Goal: Task Accomplishment & Management: Manage account settings

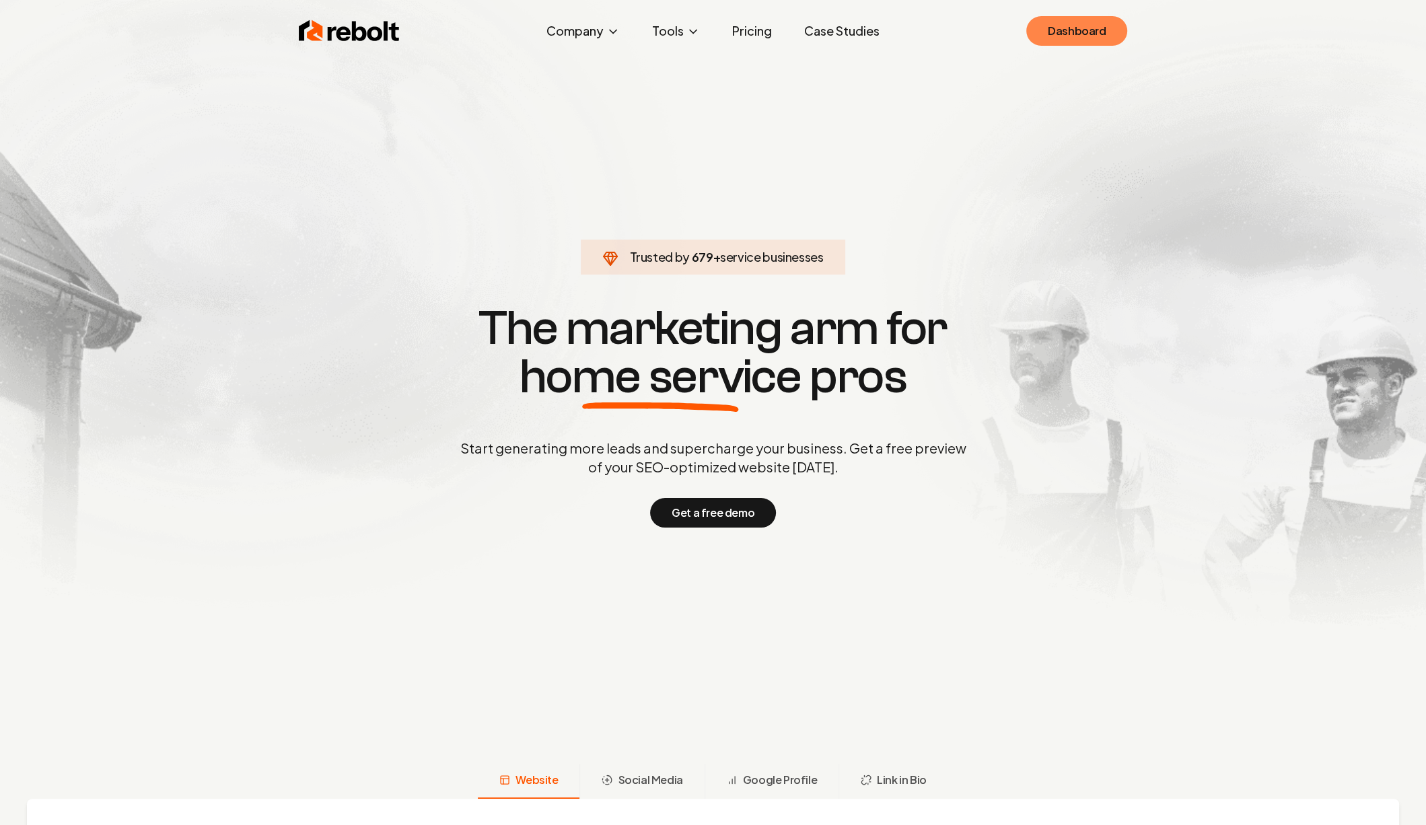
click at [1073, 34] on link "Dashboard" at bounding box center [1076, 31] width 101 height 30
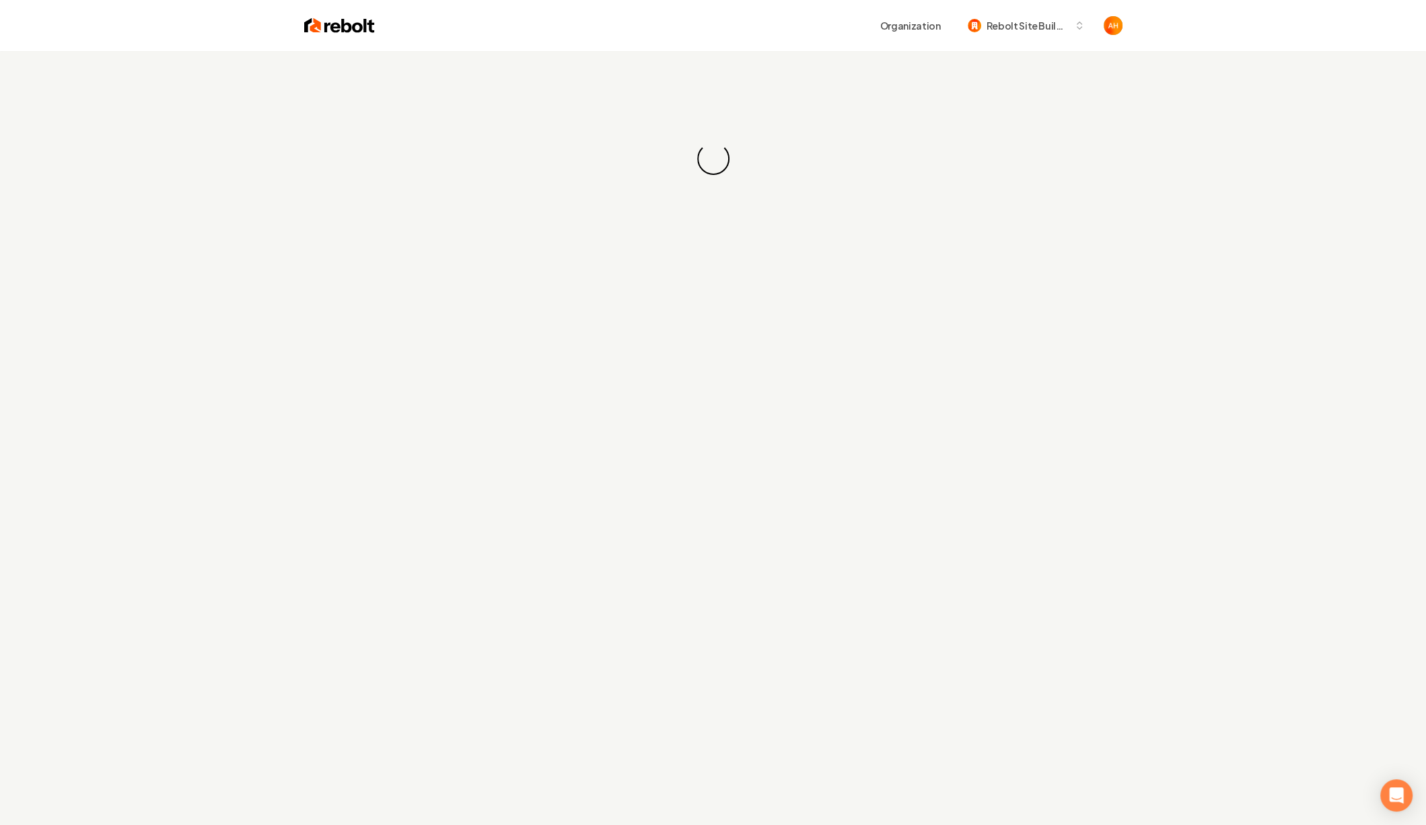
click at [765, 34] on div "Organization Rebolt Site Builder" at bounding box center [749, 25] width 748 height 24
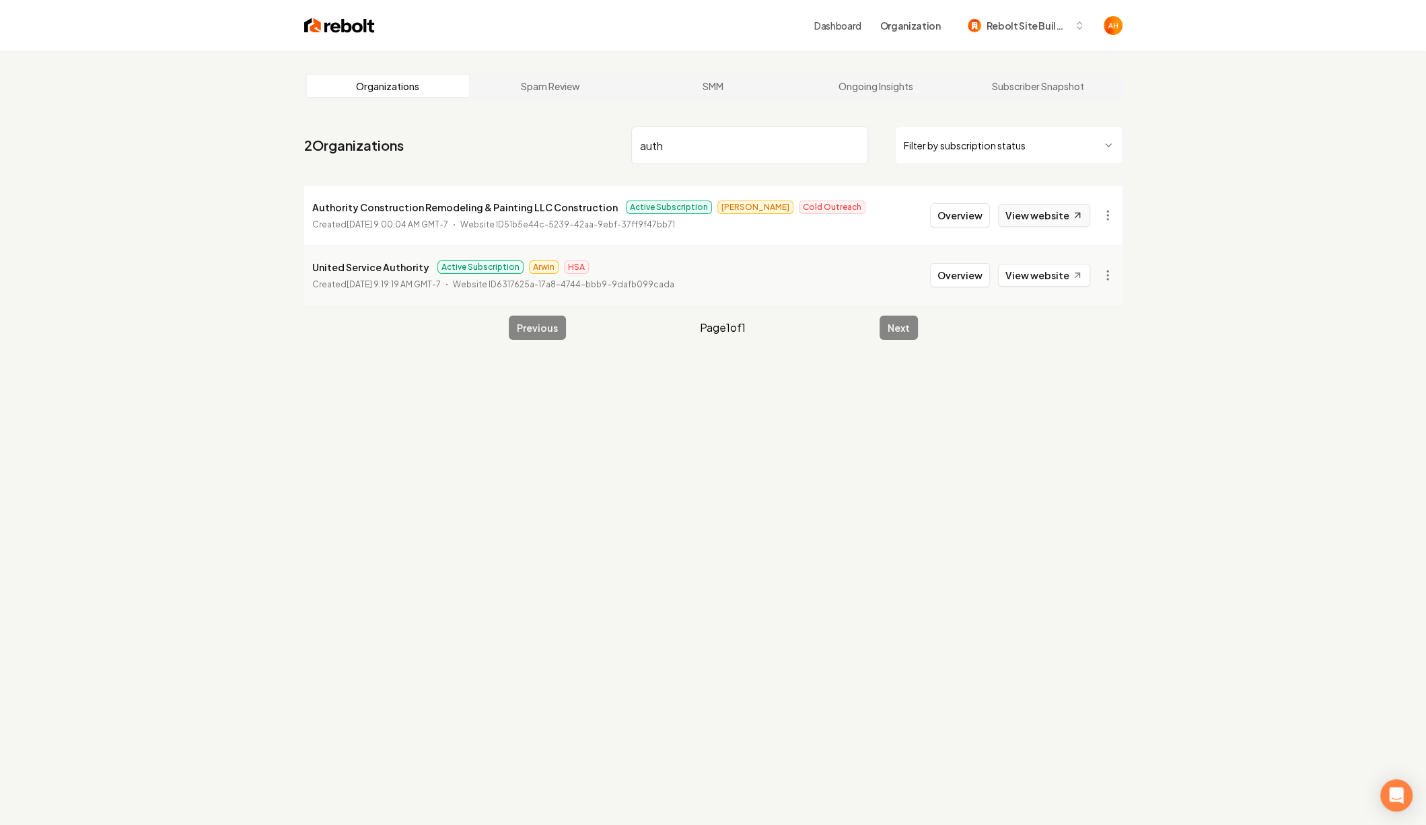
click at [1064, 220] on link "View website" at bounding box center [1044, 215] width 92 height 23
click at [732, 135] on input "auth" at bounding box center [749, 146] width 237 height 38
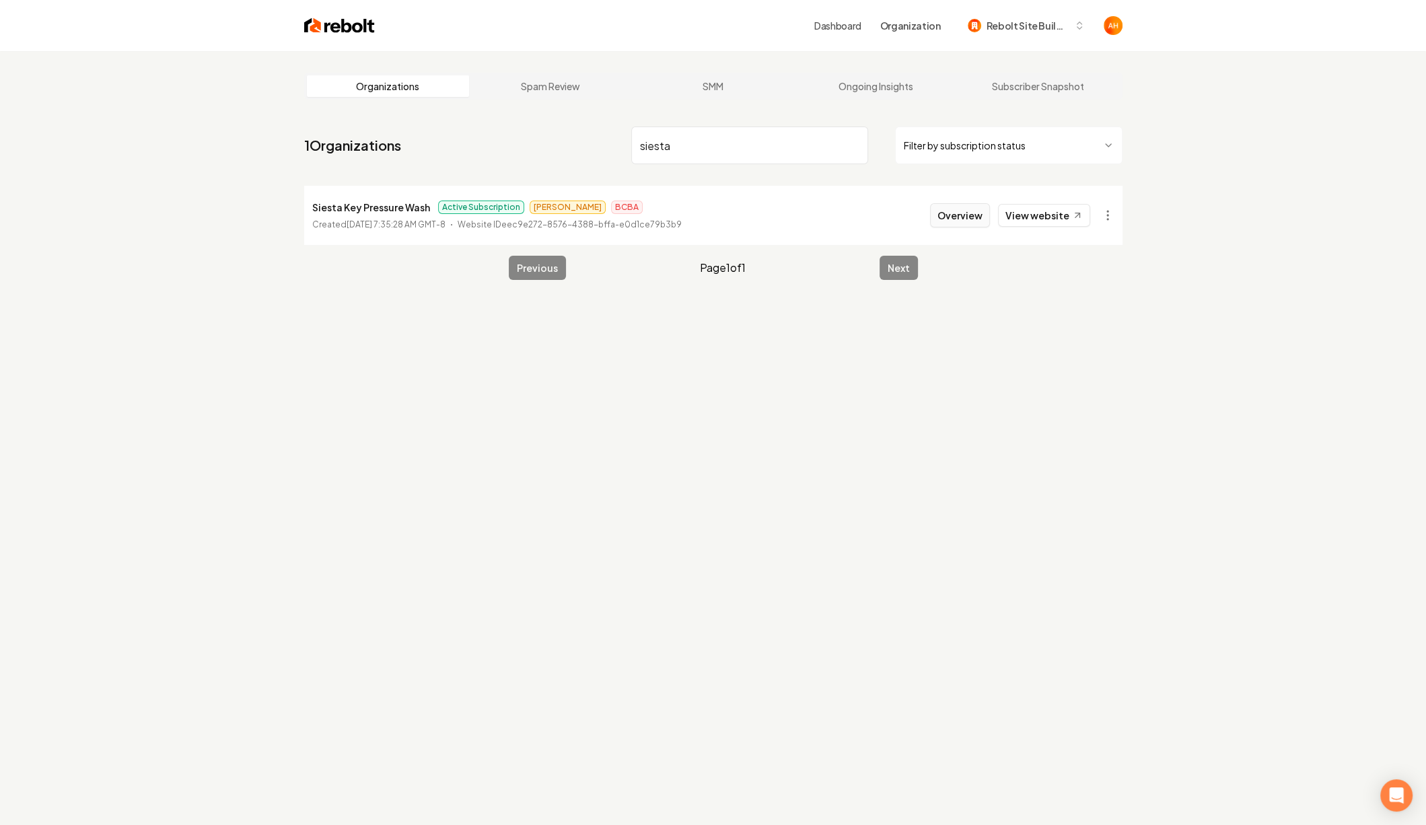
type input "siesta"
click at [948, 225] on button "Overview" at bounding box center [960, 215] width 60 height 24
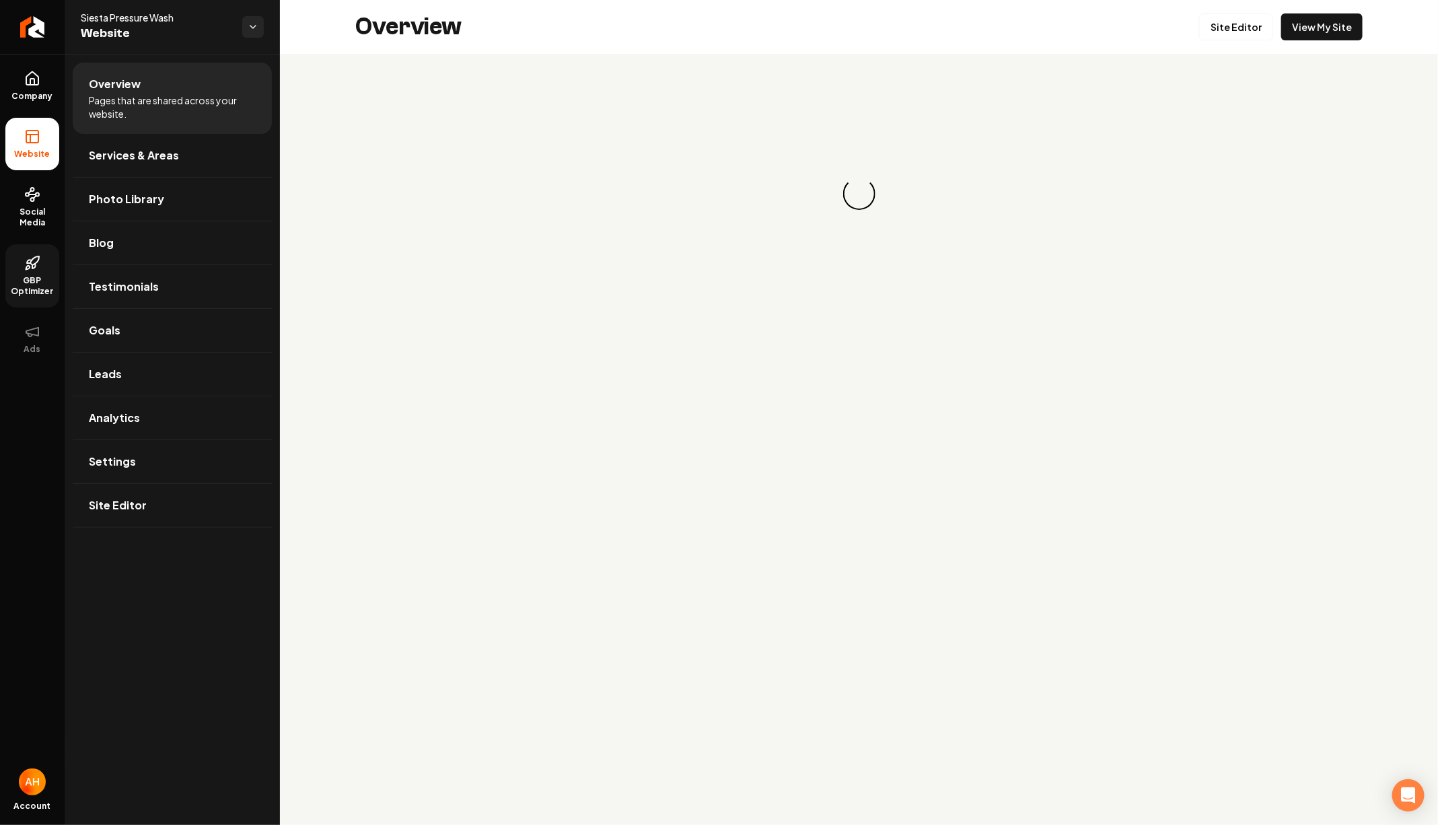
click at [20, 270] on link "GBP Optimizer" at bounding box center [32, 275] width 54 height 63
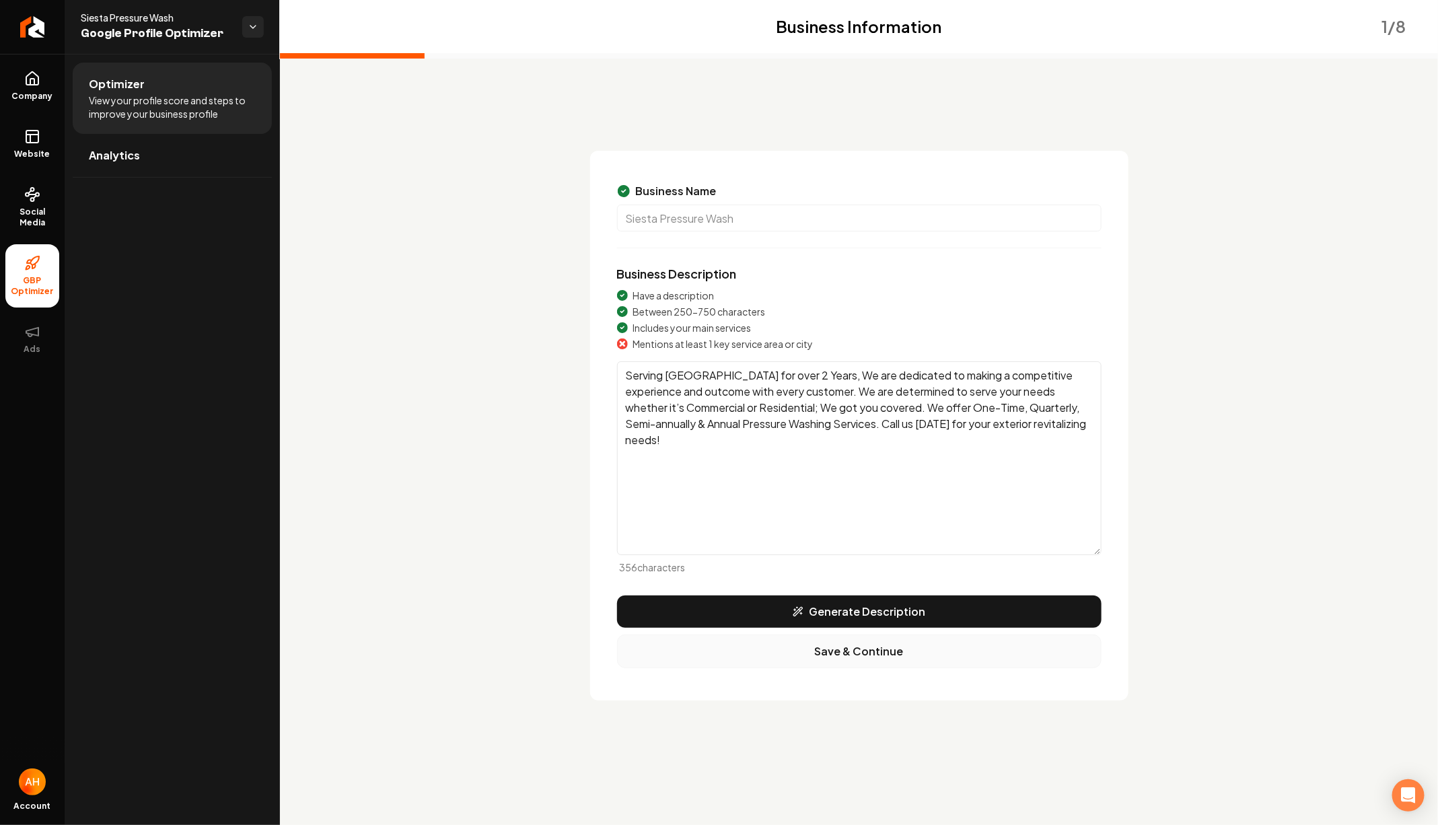
click at [864, 648] on button "Save & Continue" at bounding box center [859, 652] width 485 height 34
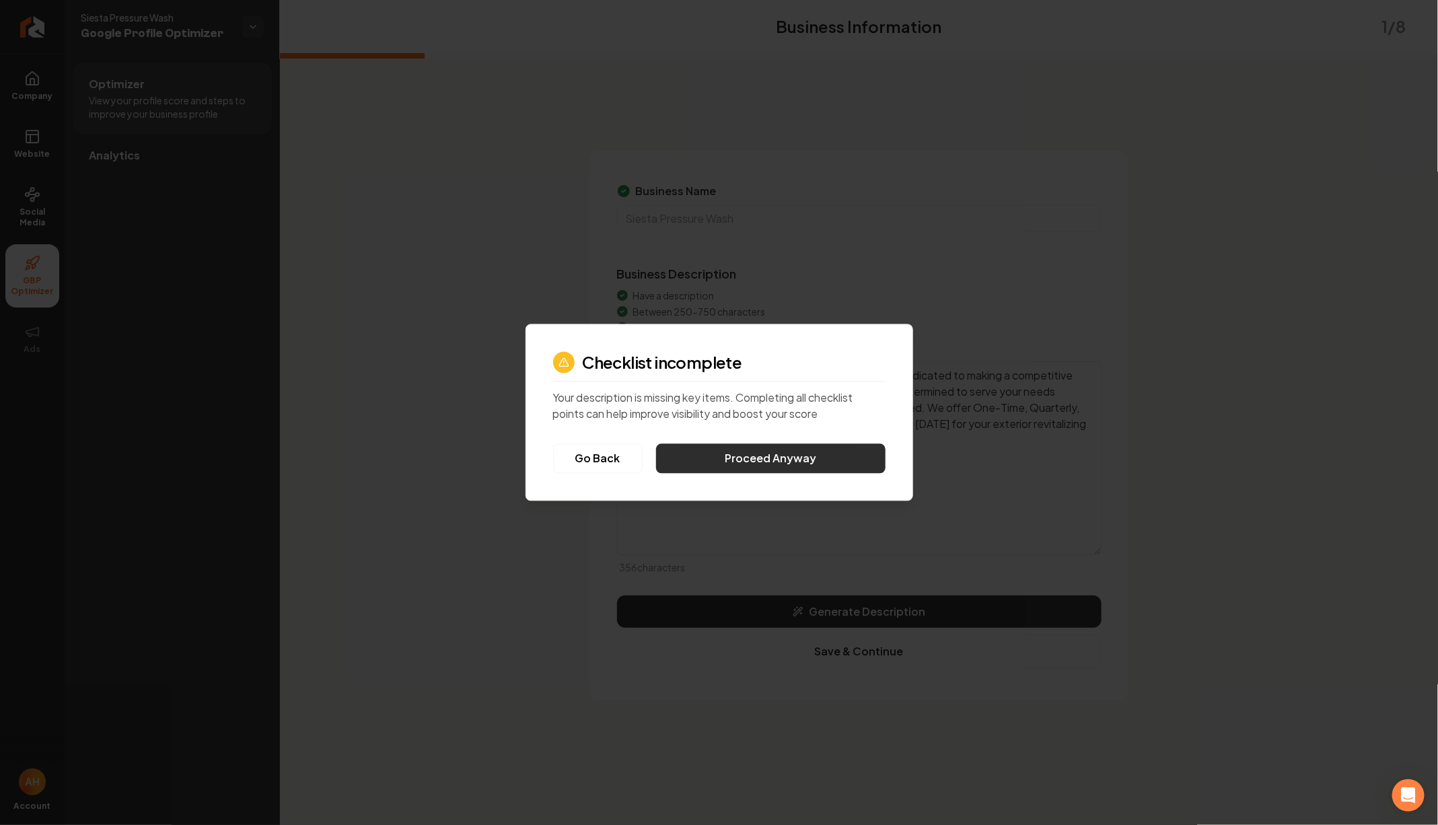
click at [724, 465] on button "Proceed Anyway" at bounding box center [771, 459] width 230 height 30
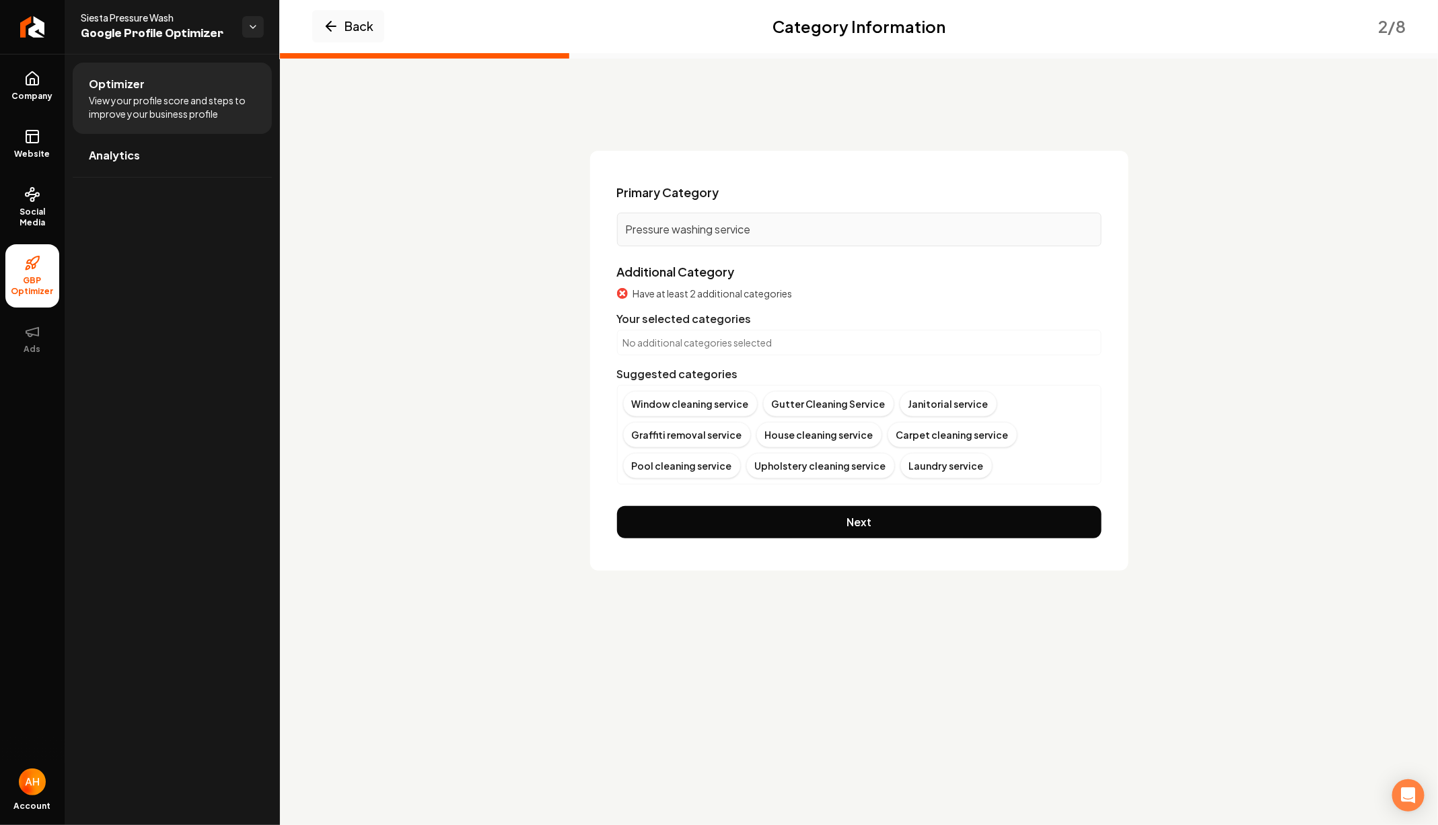
click at [759, 341] on p "No additional categories selected" at bounding box center [859, 342] width 473 height 13
click at [812, 432] on div "House cleaning service" at bounding box center [820, 435] width 126 height 26
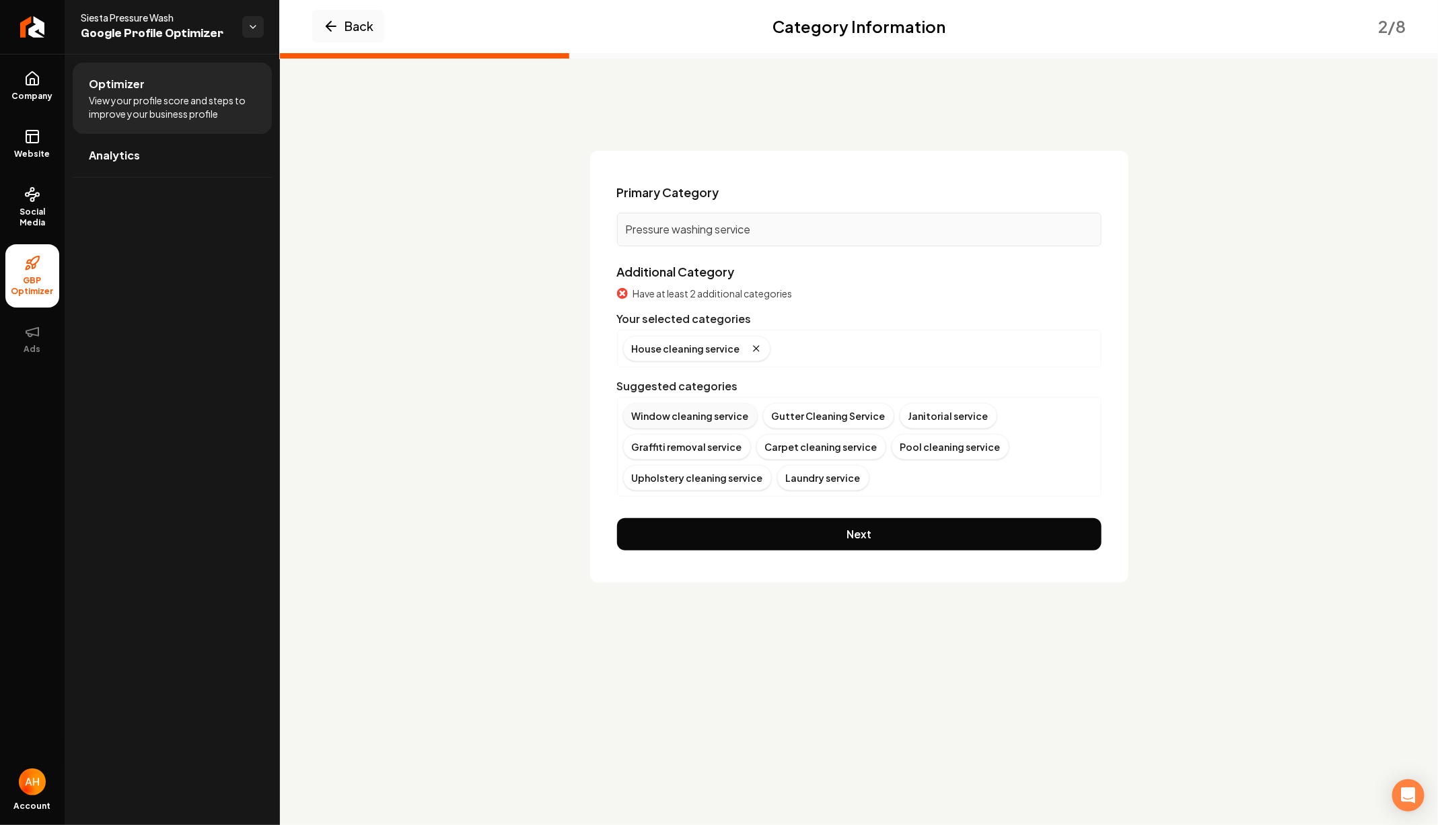
click at [709, 413] on div "Window cleaning service" at bounding box center [690, 416] width 135 height 26
click at [886, 413] on div "Graffiti removal service" at bounding box center [927, 416] width 128 height 26
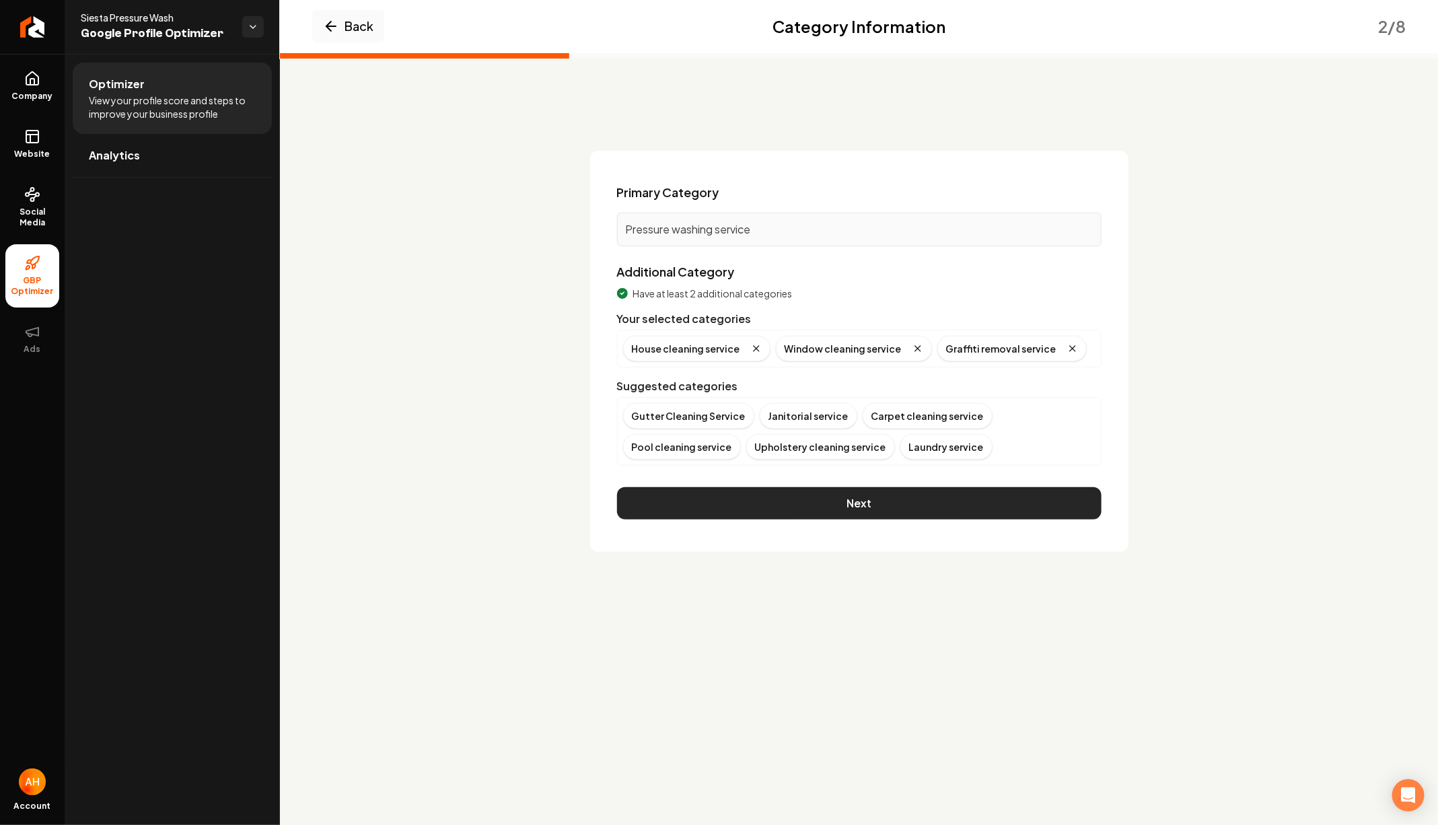
click at [886, 487] on button "Next" at bounding box center [859, 503] width 485 height 32
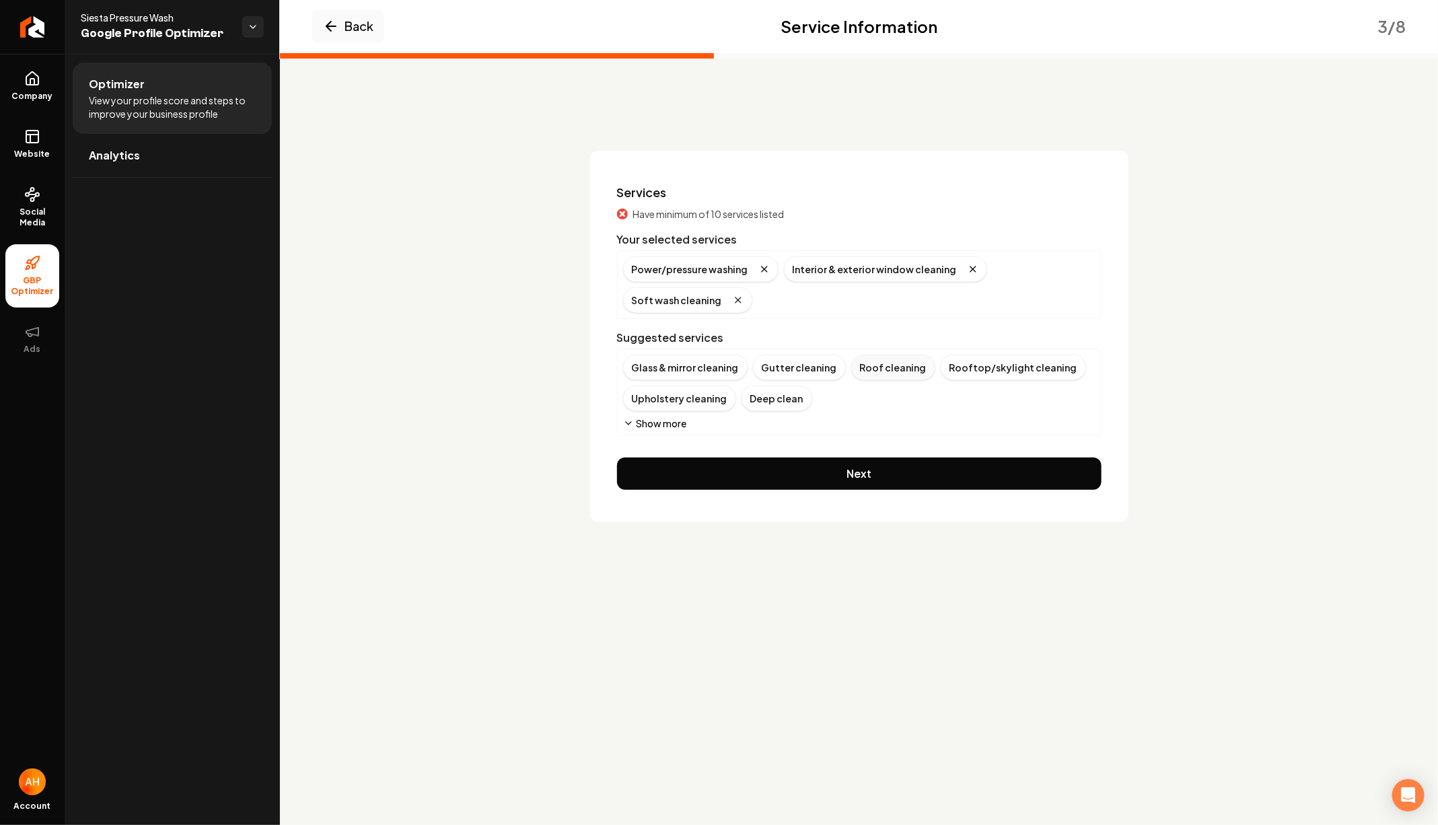
click at [856, 372] on div "Roof cleaning" at bounding box center [893, 368] width 84 height 26
click at [926, 372] on div "Rooftop/skylight cleaning" at bounding box center [923, 368] width 145 height 26
click at [703, 370] on div "Glass & mirror cleaning" at bounding box center [685, 368] width 125 height 26
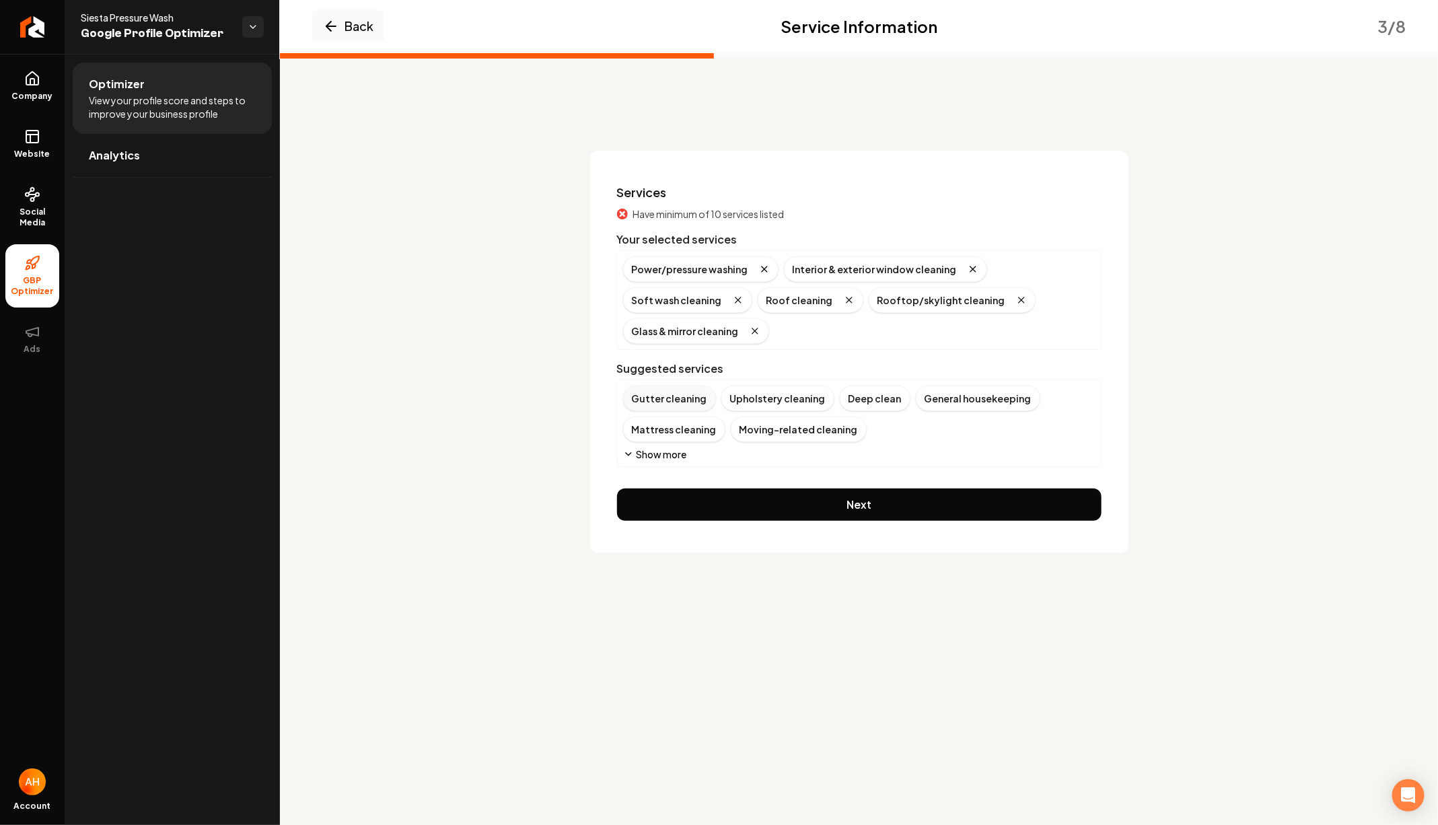
click at [667, 389] on div "Gutter cleaning" at bounding box center [669, 399] width 93 height 26
click at [629, 449] on icon "Main content area" at bounding box center [628, 454] width 11 height 11
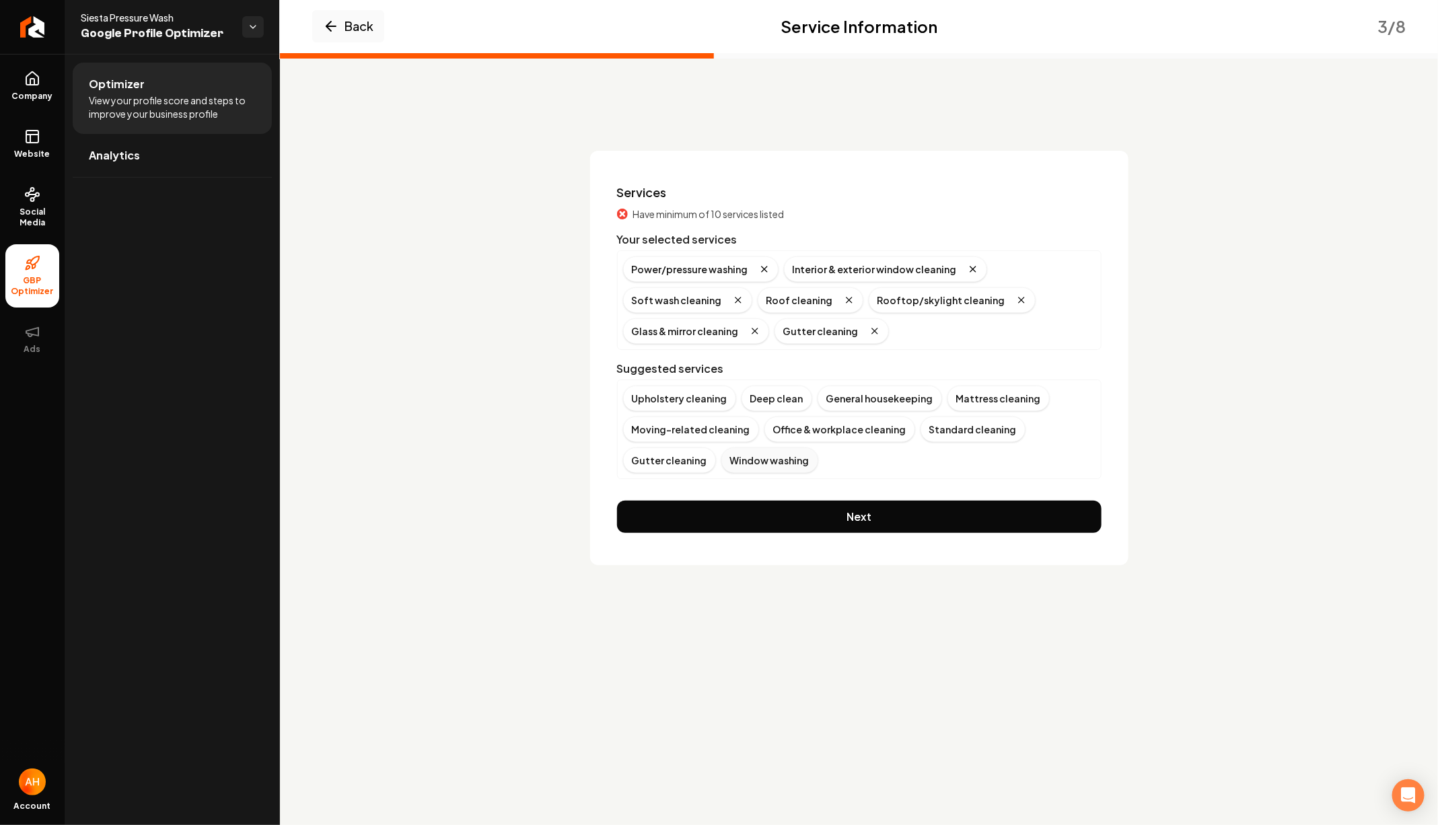
click at [780, 467] on div "Window washing" at bounding box center [770, 461] width 97 height 26
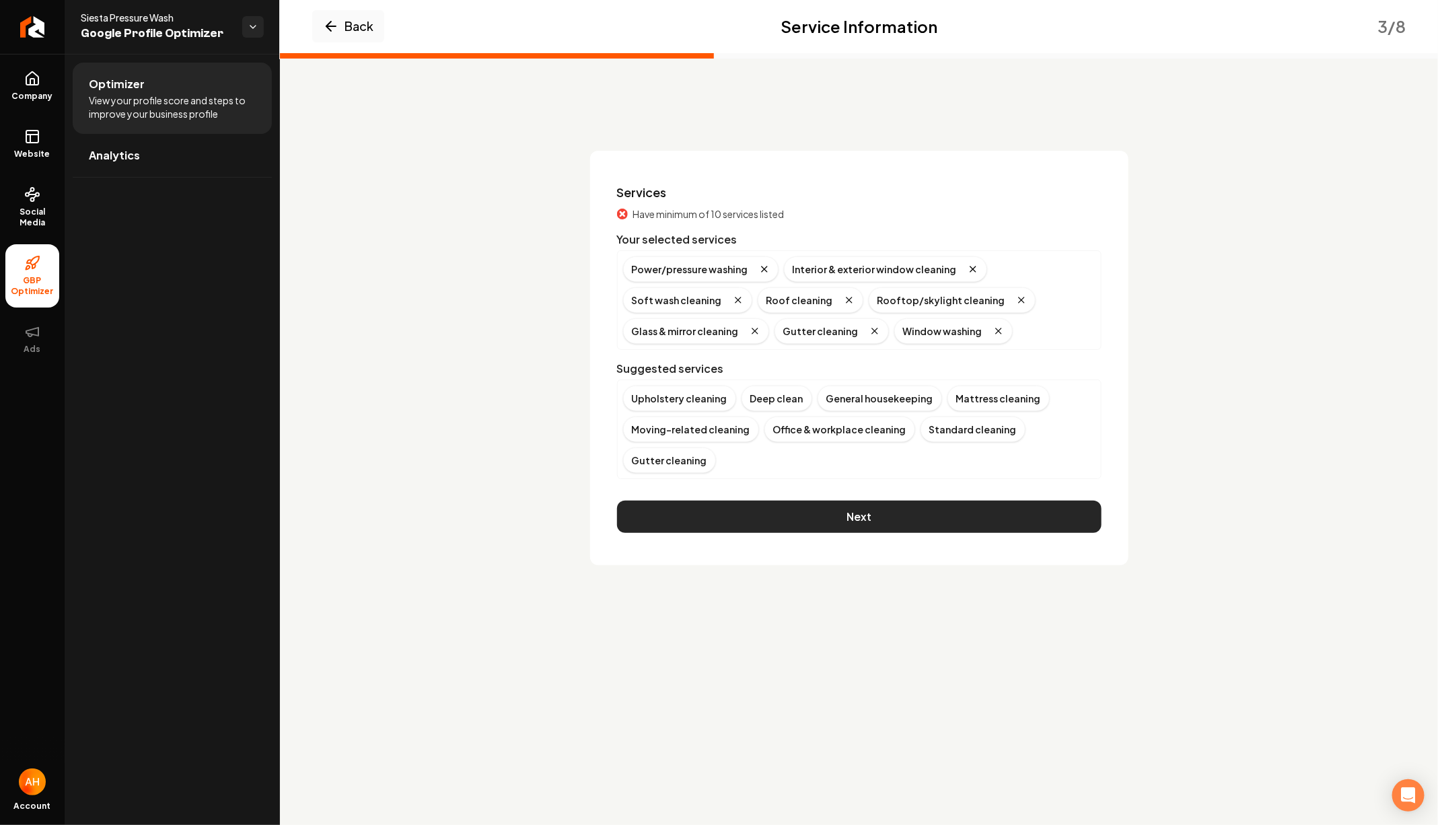
click at [788, 515] on button "Next" at bounding box center [859, 517] width 485 height 32
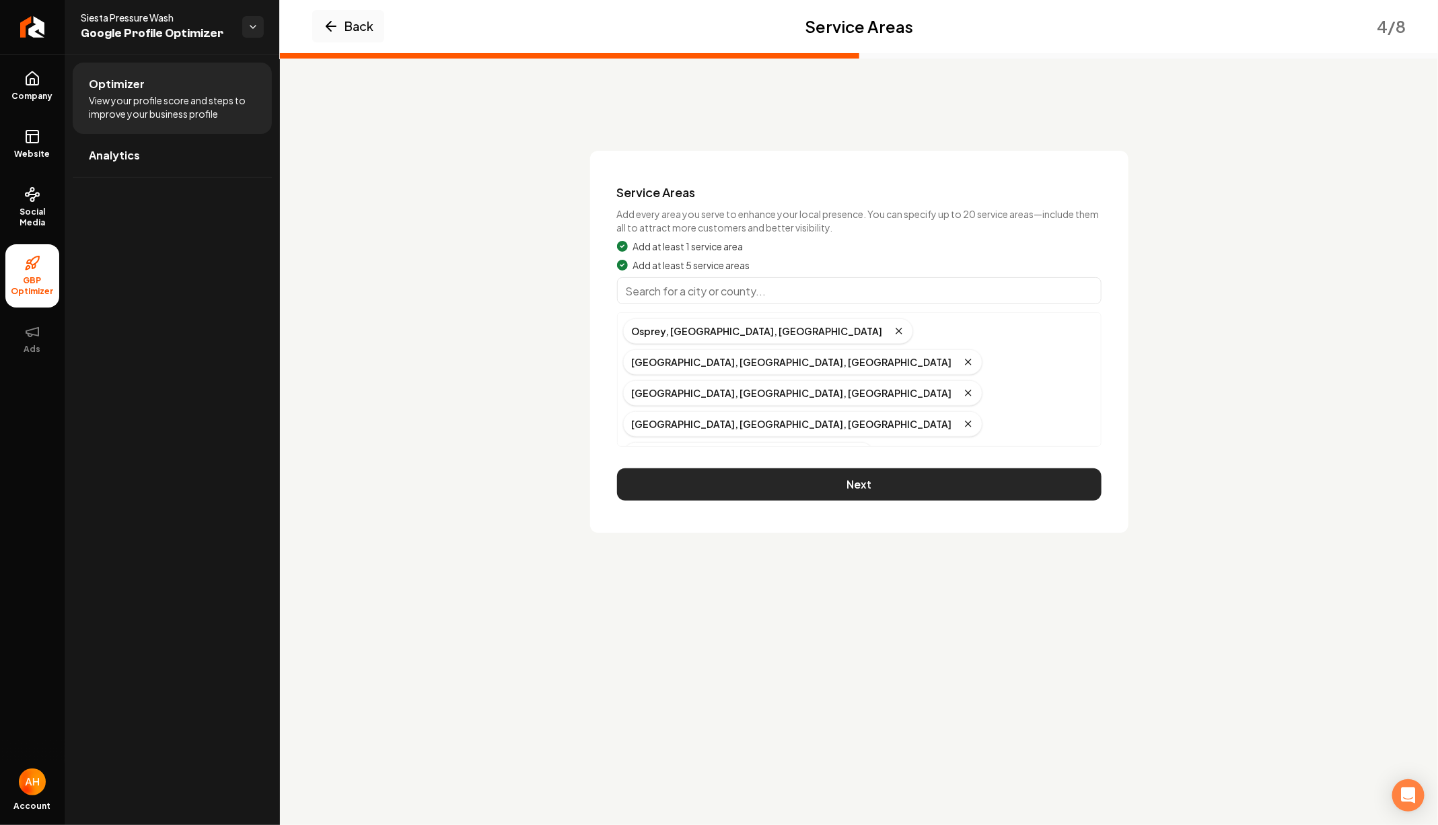
click at [852, 468] on button "Next" at bounding box center [859, 484] width 485 height 32
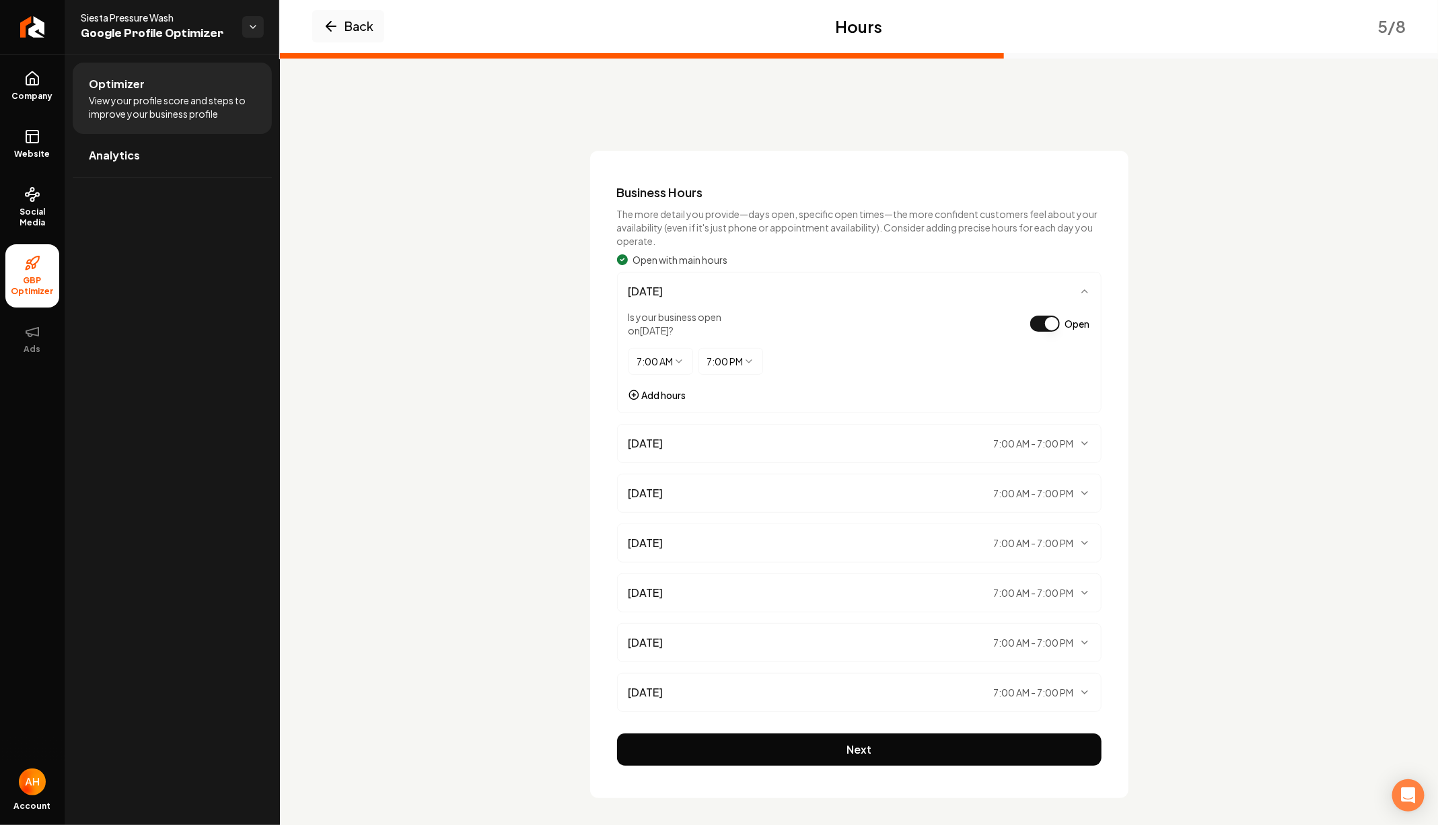
scroll to position [1, 0]
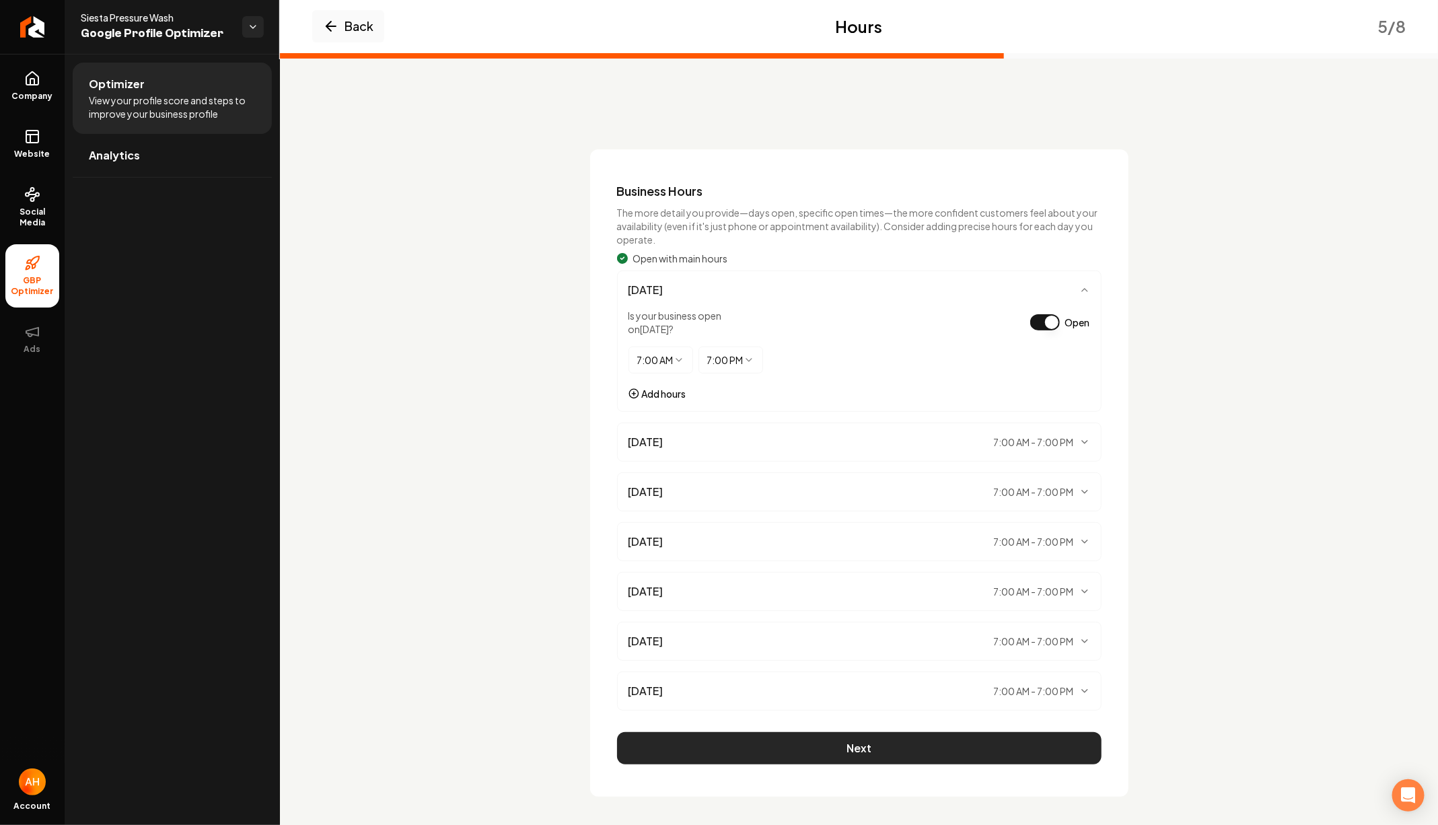
click at [872, 745] on button "Next" at bounding box center [859, 748] width 485 height 32
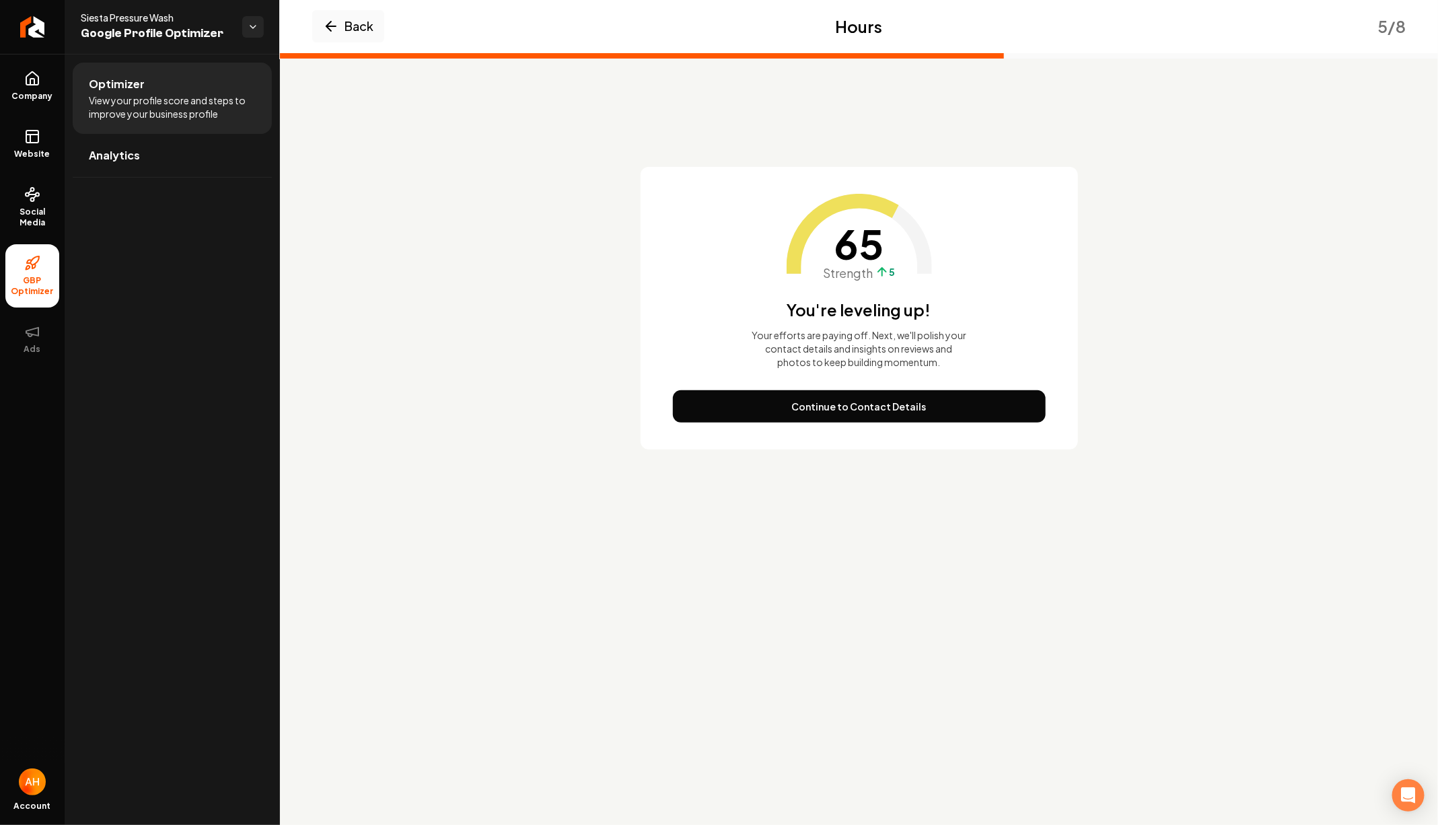
scroll to position [0, 0]
click at [915, 409] on button "Continue to Contact Details" at bounding box center [859, 406] width 373 height 32
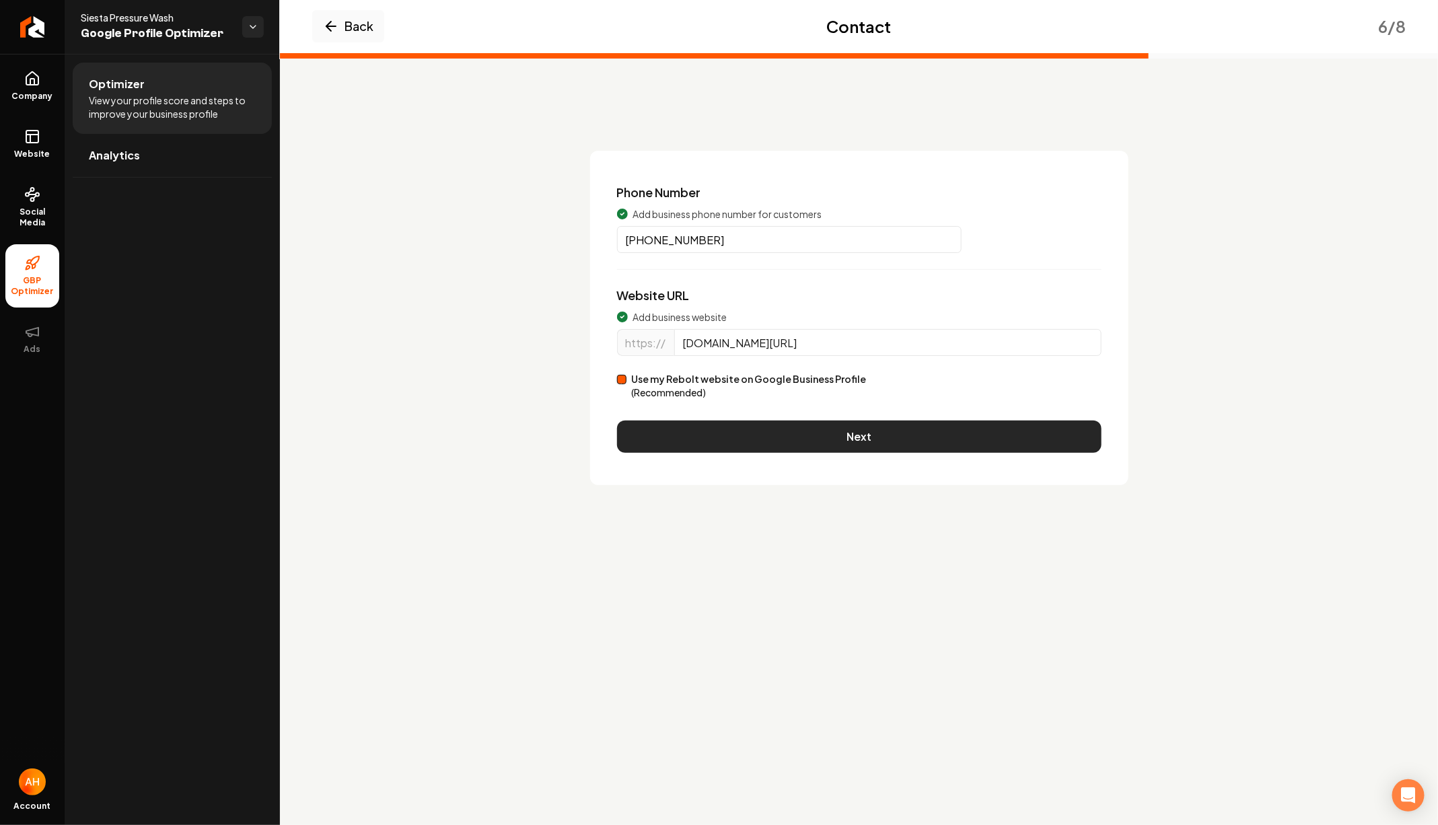
click at [857, 431] on button "Next" at bounding box center [859, 437] width 485 height 32
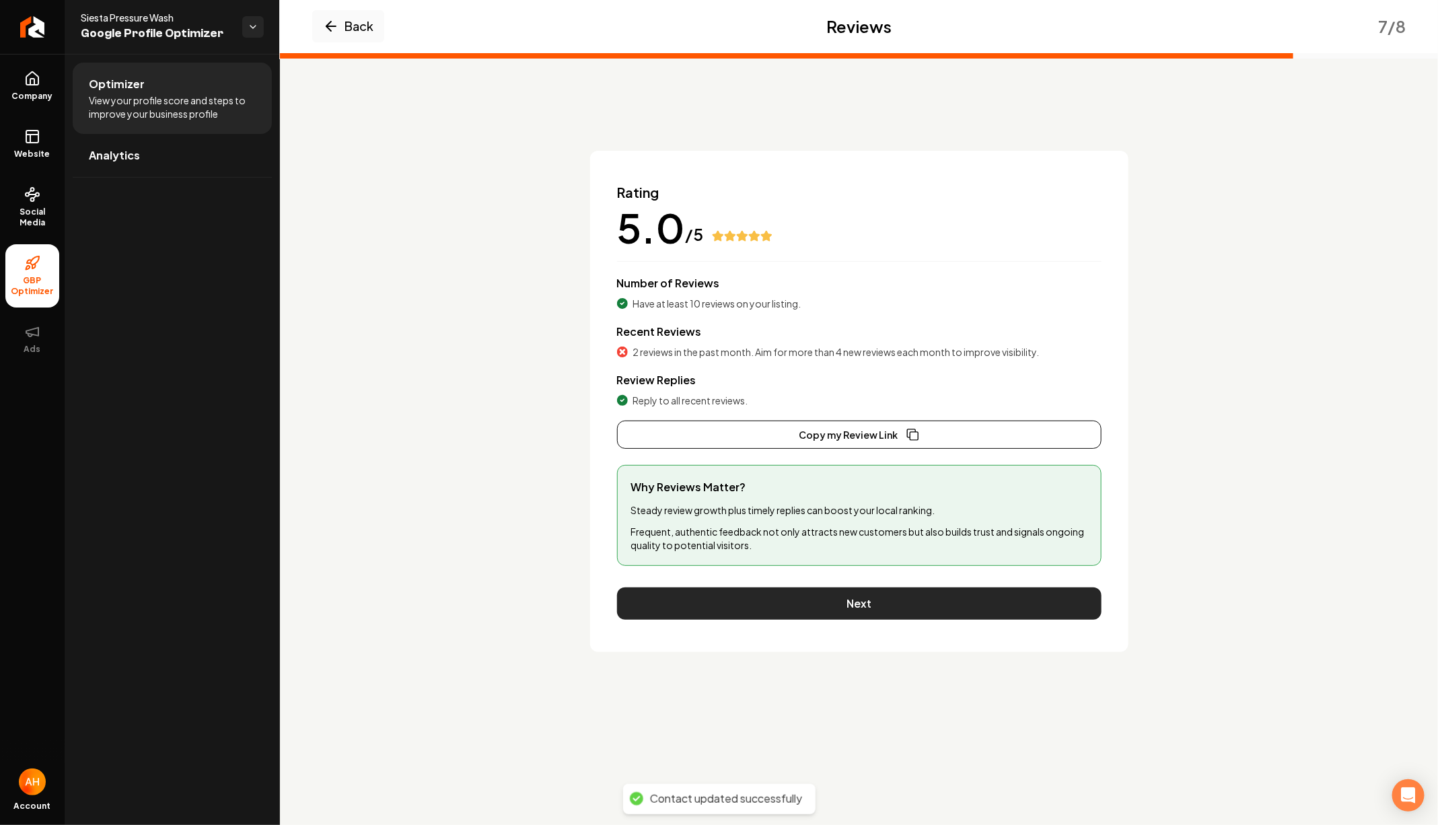
click at [849, 591] on button "Next" at bounding box center [859, 604] width 485 height 32
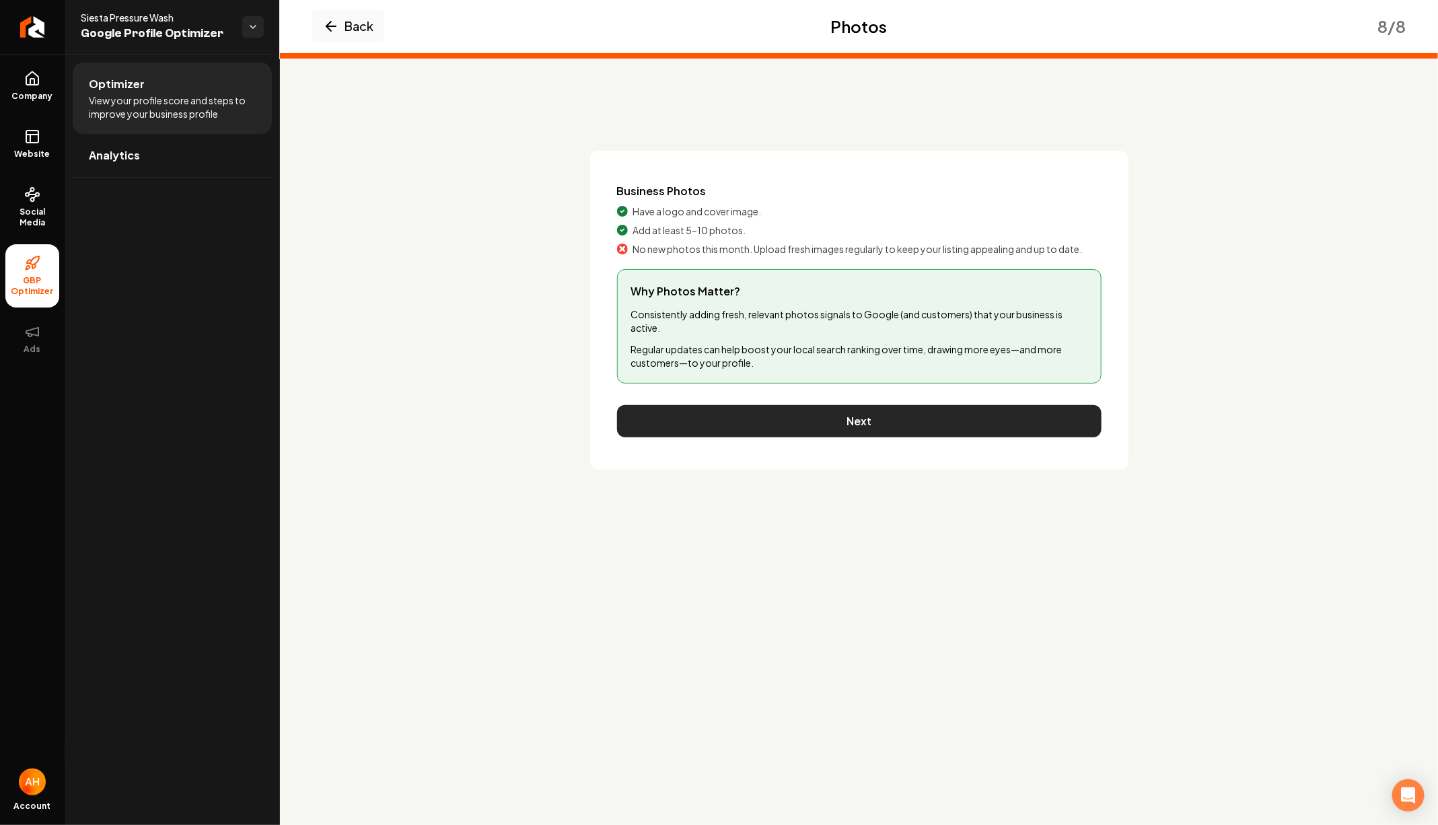
click at [848, 415] on button "Next" at bounding box center [859, 421] width 485 height 32
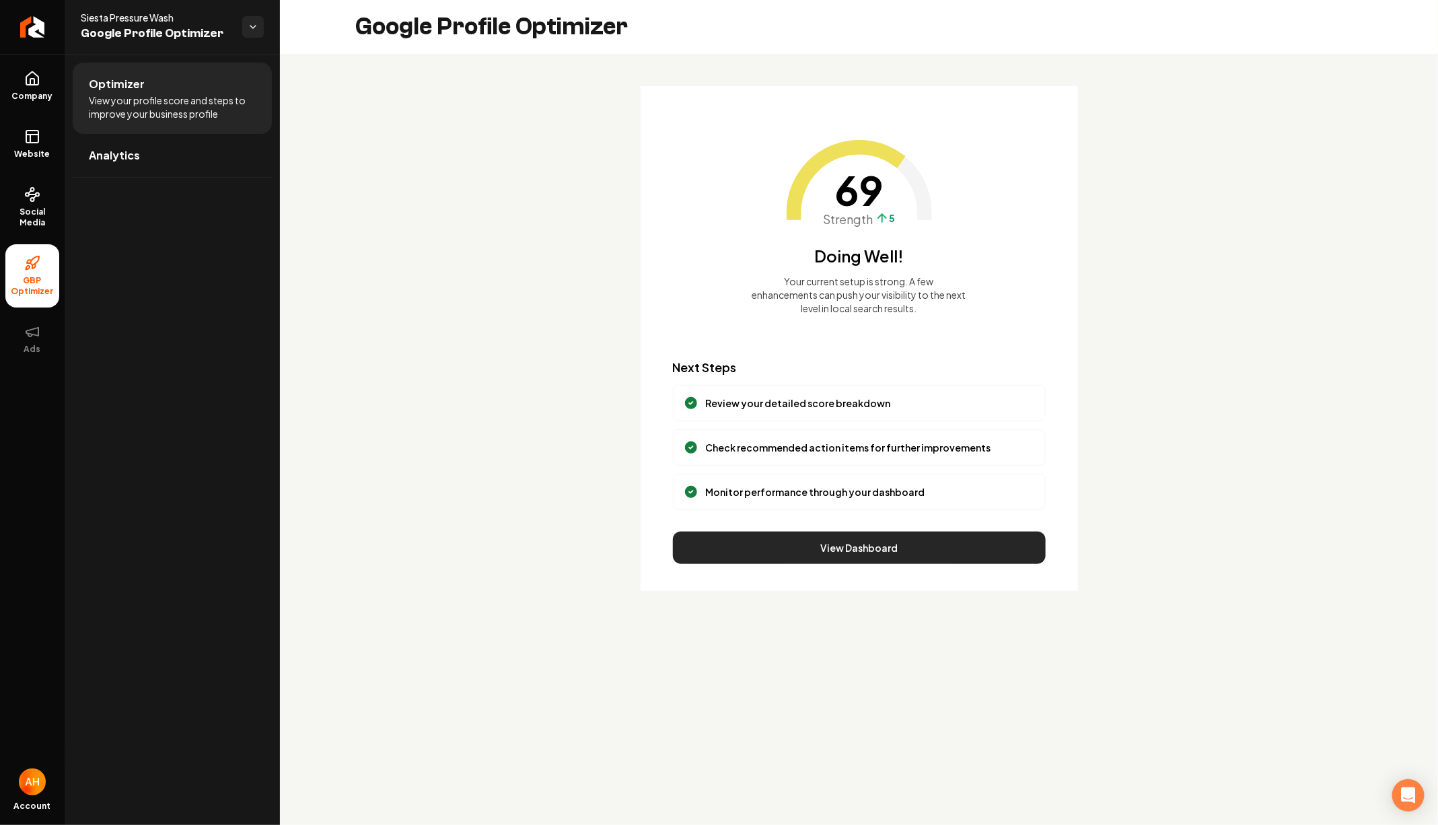
click at [834, 541] on button "View Dashboard" at bounding box center [859, 548] width 373 height 32
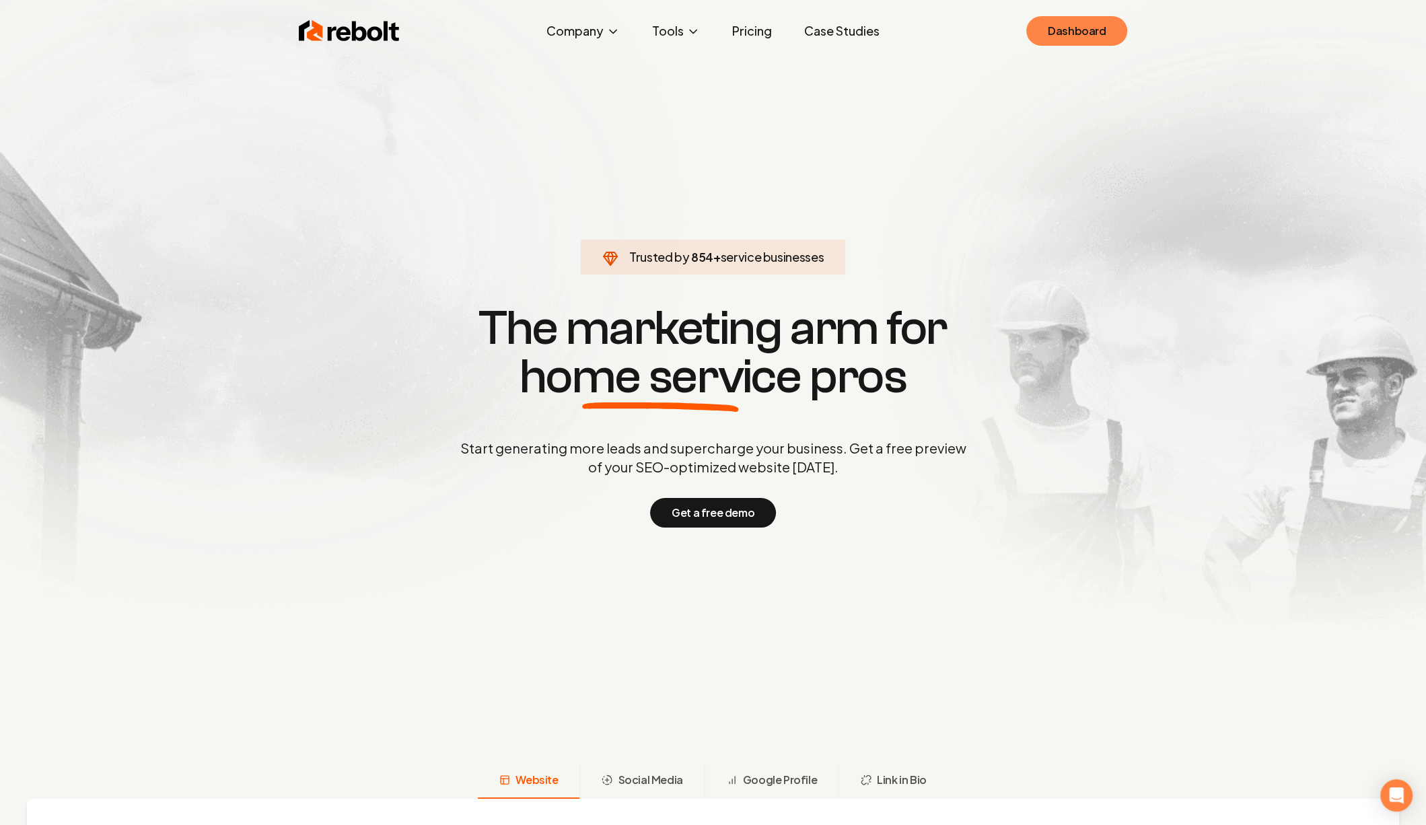
click at [1103, 17] on link "Dashboard" at bounding box center [1076, 31] width 101 height 30
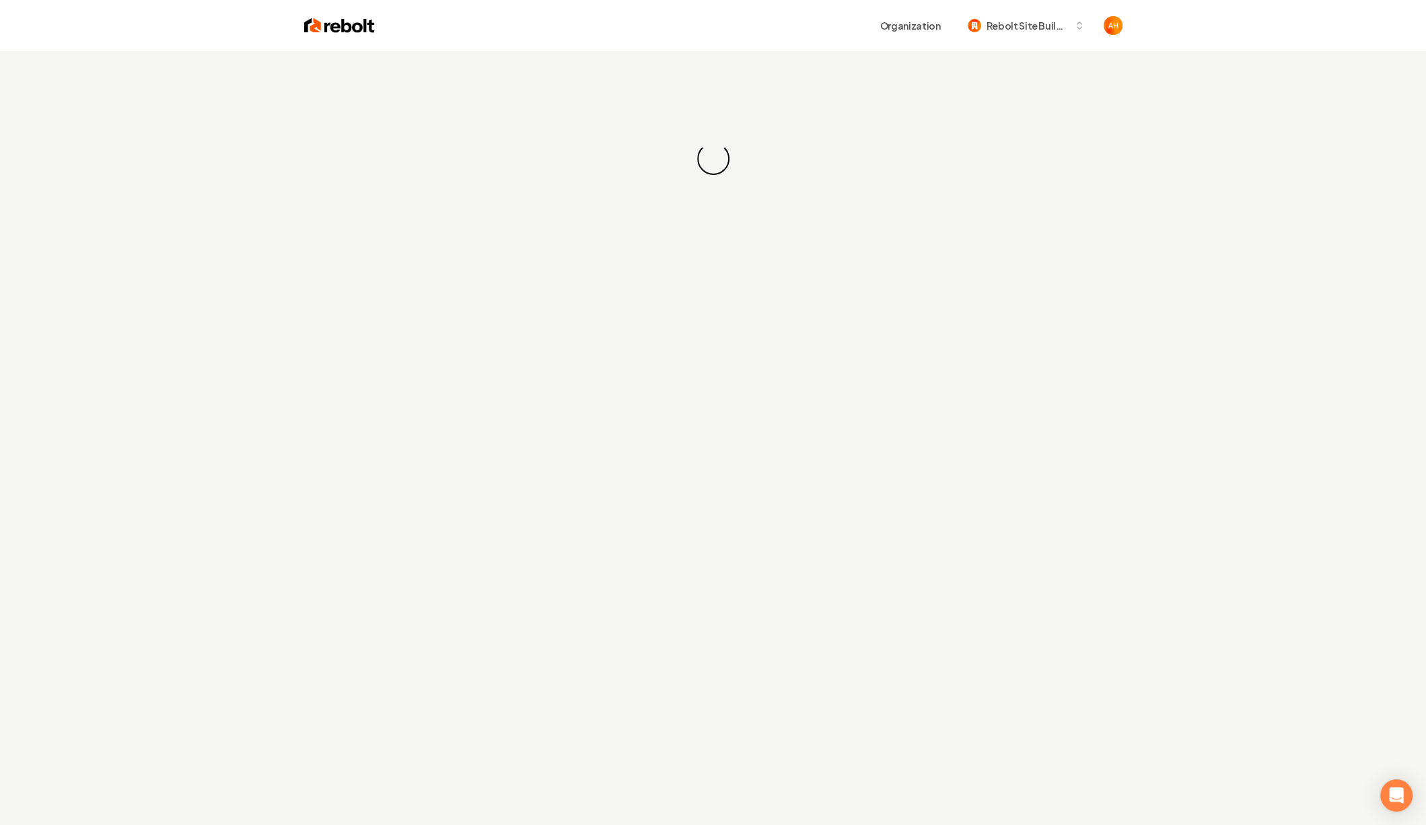
click at [828, 50] on div "Organization Rebolt Site Builder" at bounding box center [714, 25] width 862 height 51
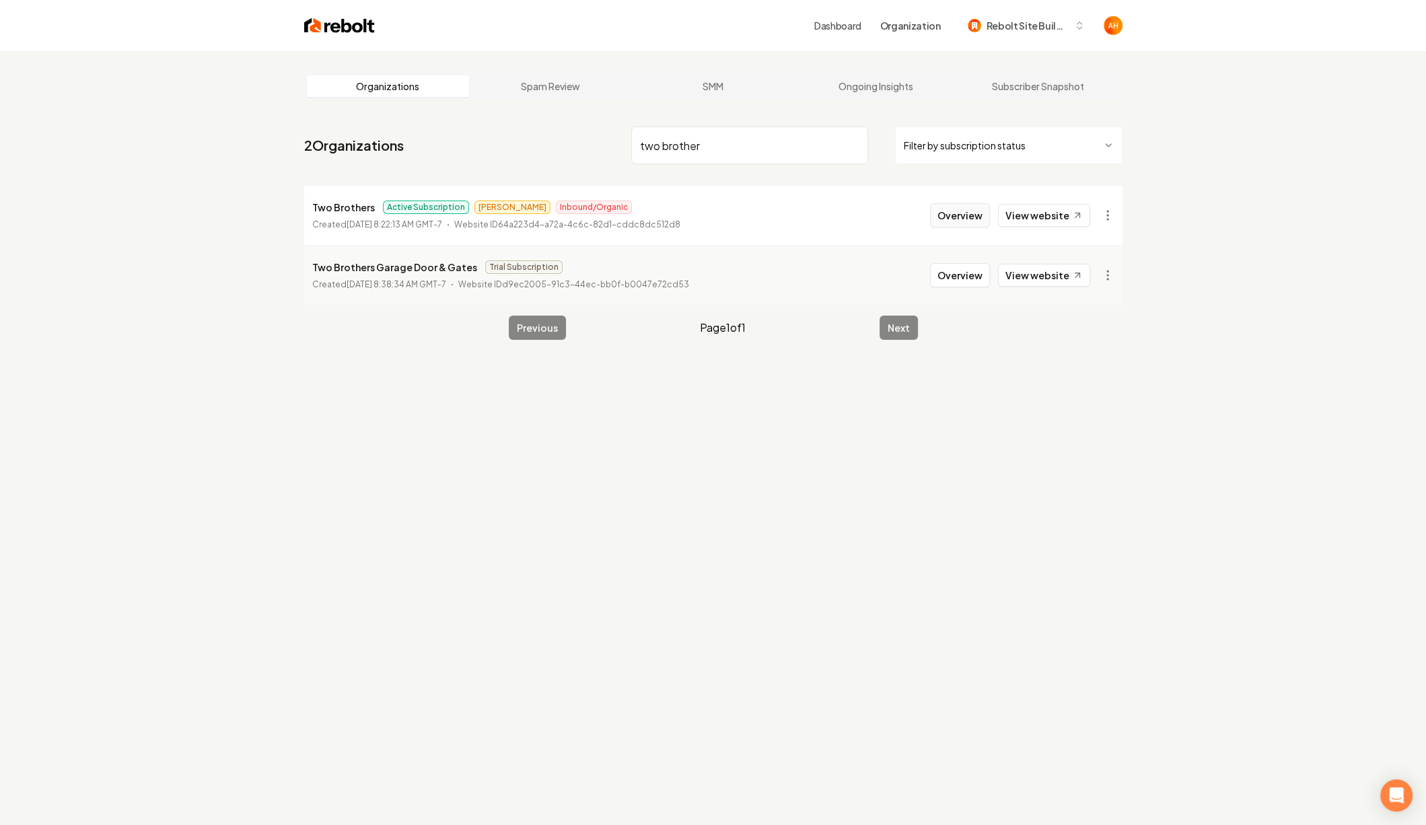
type input "two brother"
click at [940, 217] on button "Overview" at bounding box center [960, 215] width 60 height 24
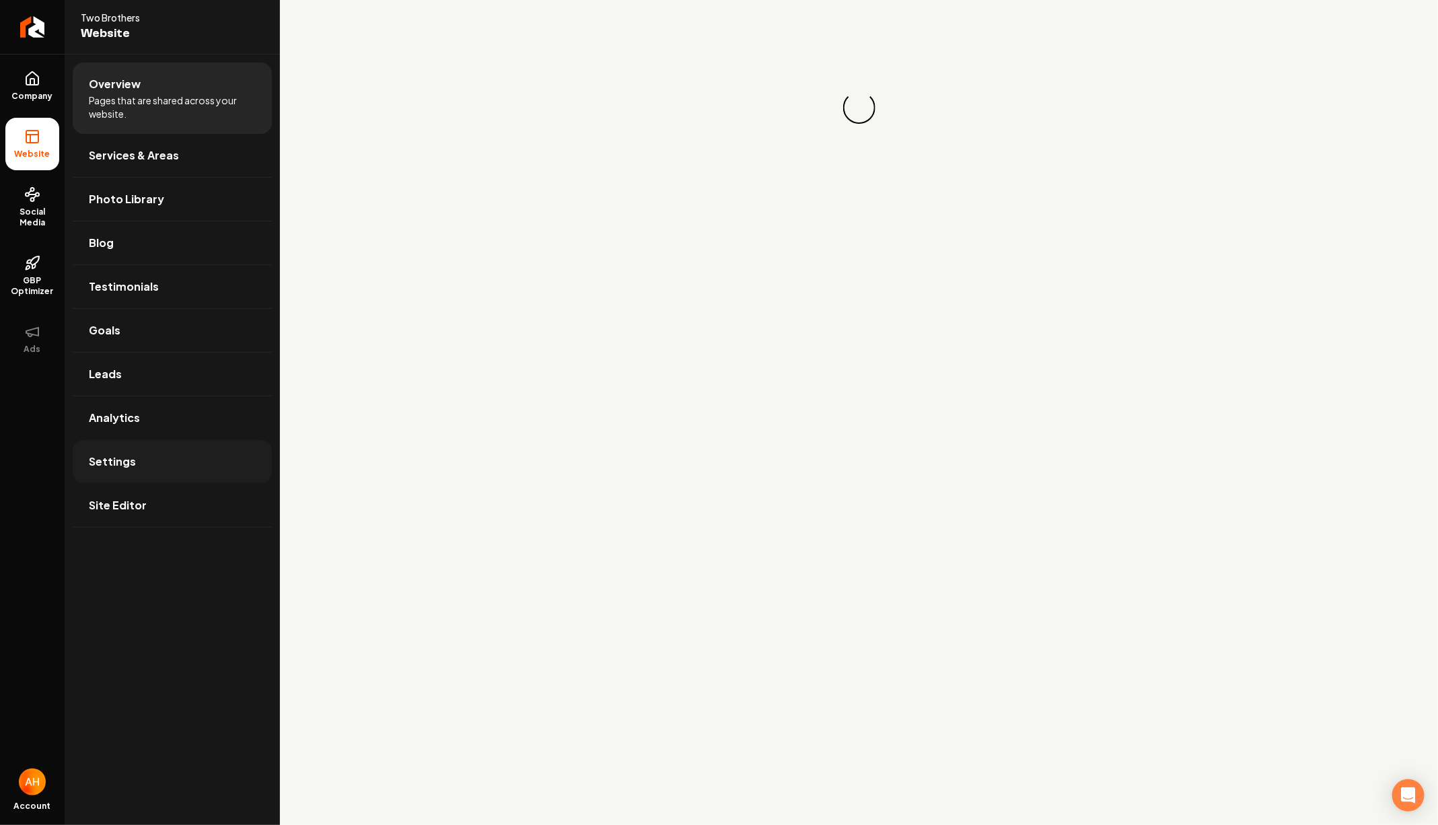
click at [148, 457] on link "Settings" at bounding box center [172, 461] width 199 height 43
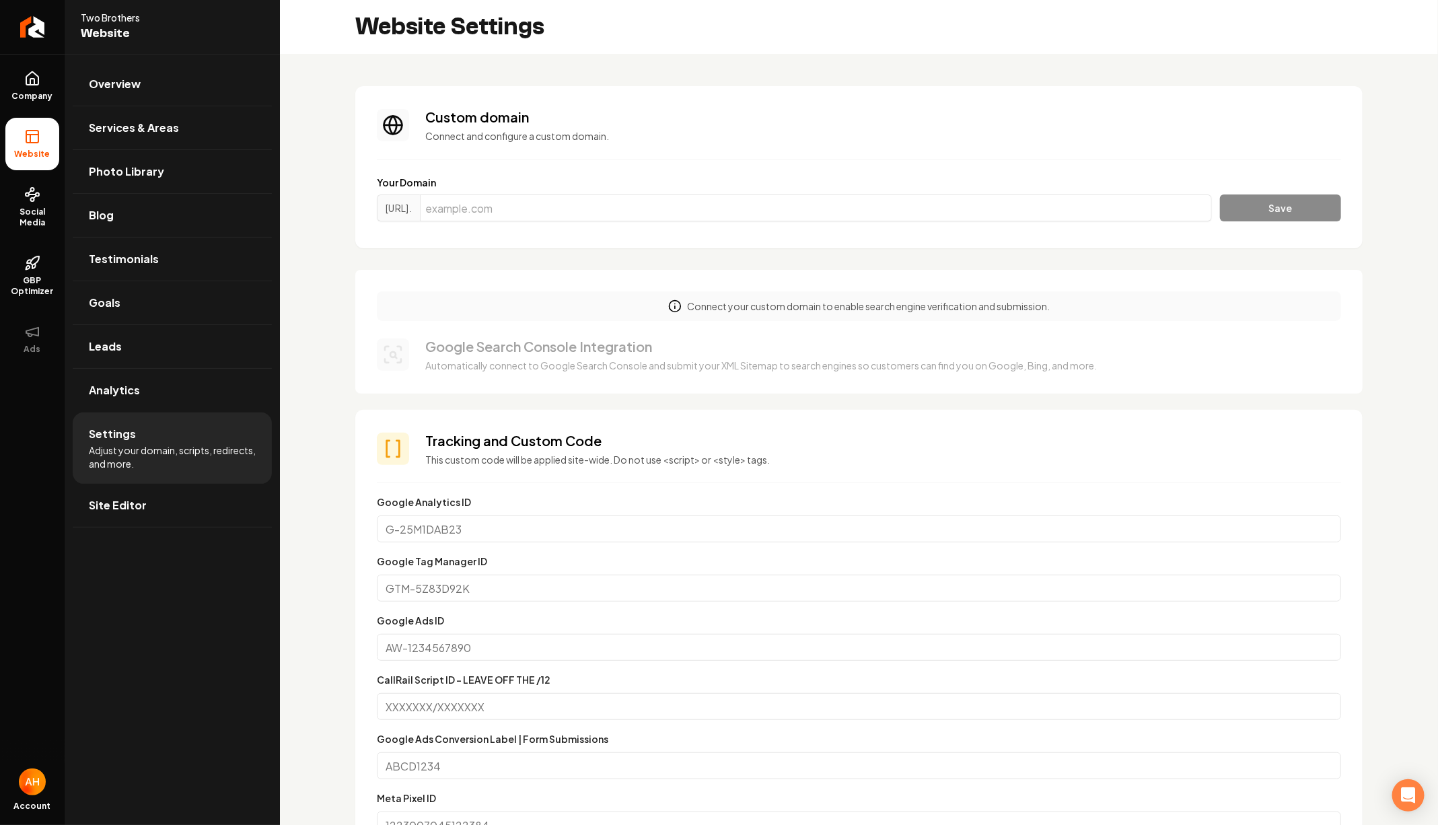
scroll to position [121, 0]
click at [650, 200] on input "Main content area" at bounding box center [816, 208] width 792 height 27
paste input "[DOMAIN_NAME]"
type input "[DOMAIN_NAME]"
click at [1220, 195] on button "Save" at bounding box center [1280, 208] width 121 height 27
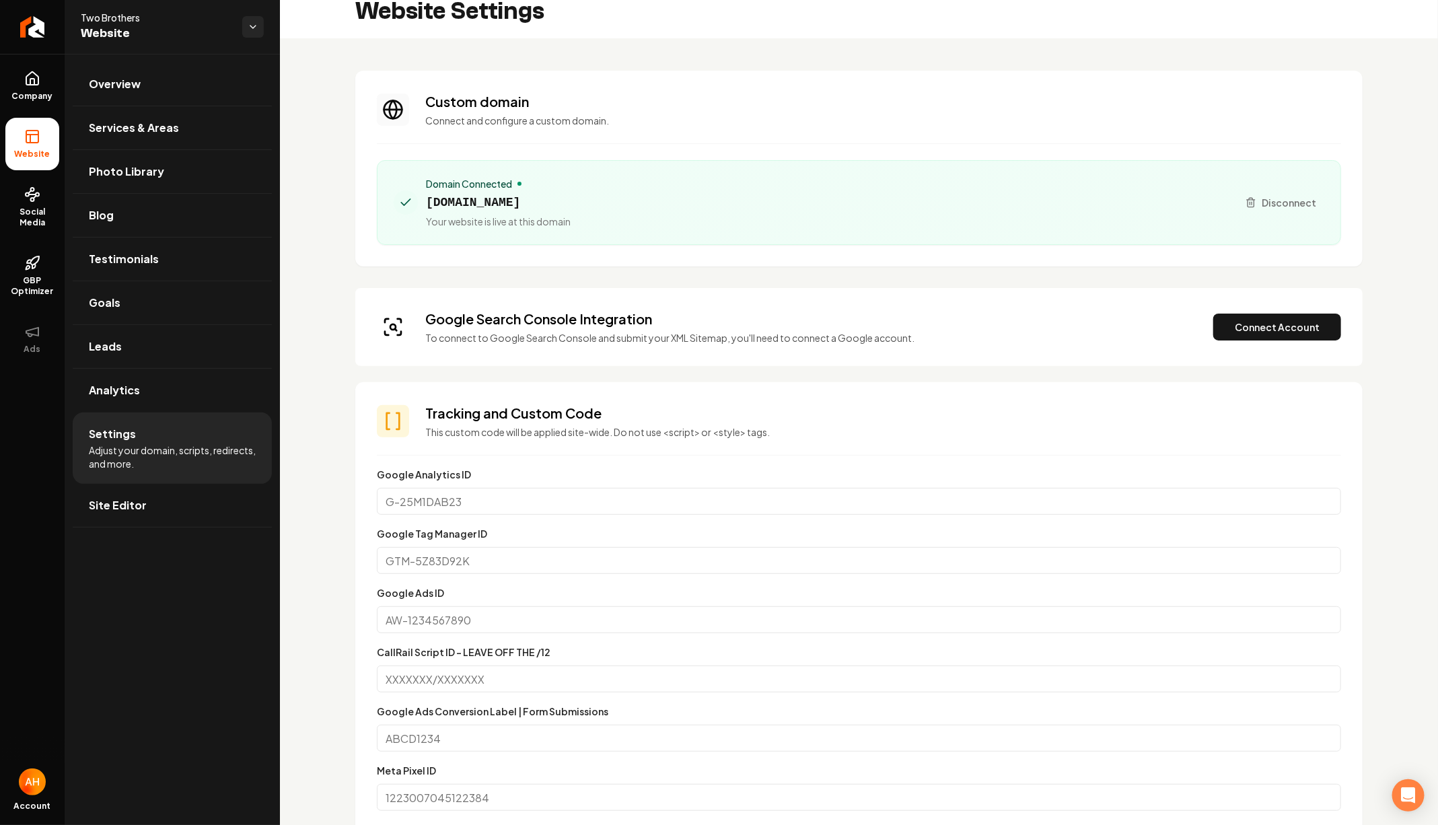
scroll to position [0, 0]
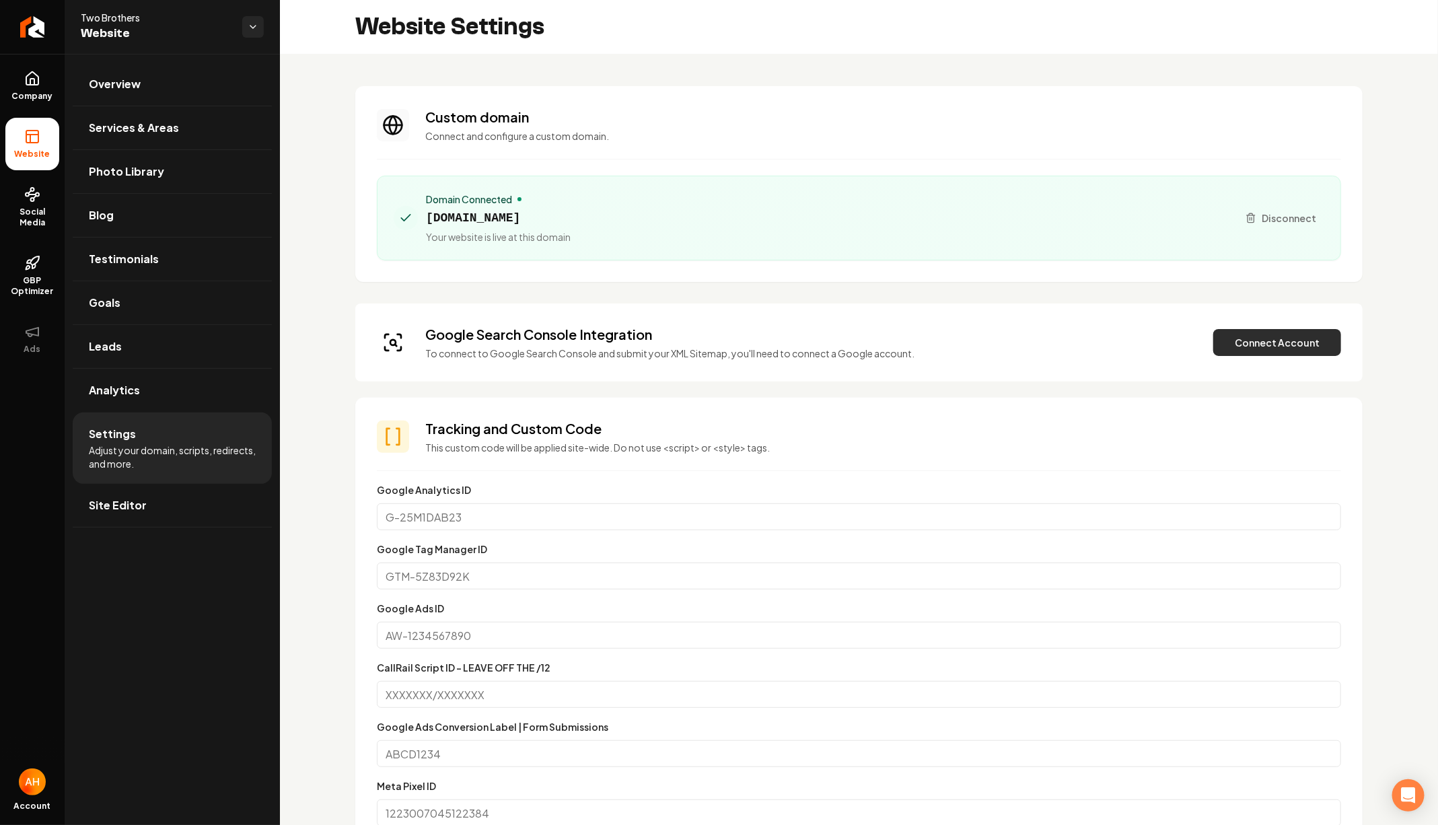
click at [1248, 341] on button "Connect Account" at bounding box center [1278, 342] width 128 height 27
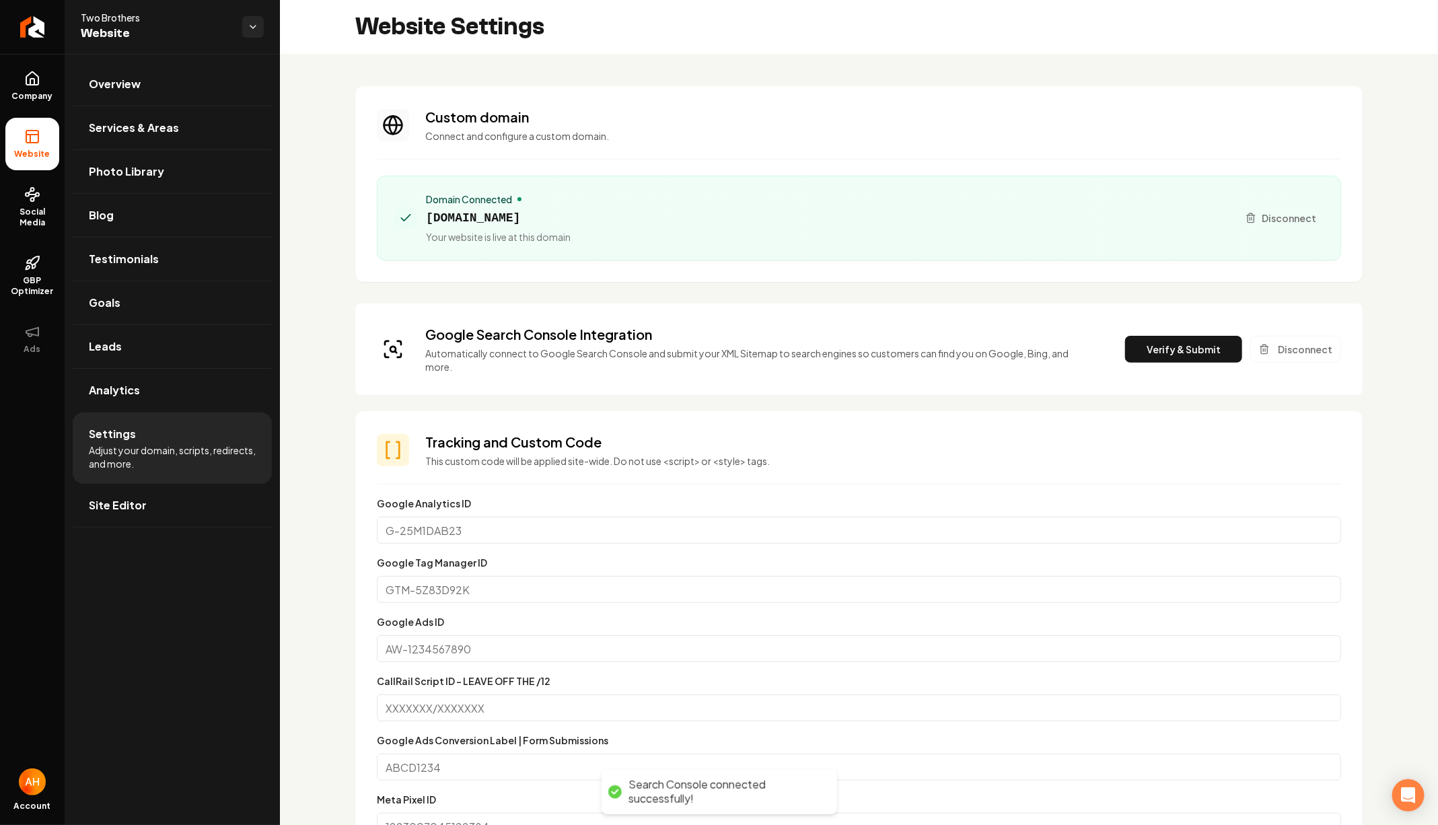
scroll to position [48, 0]
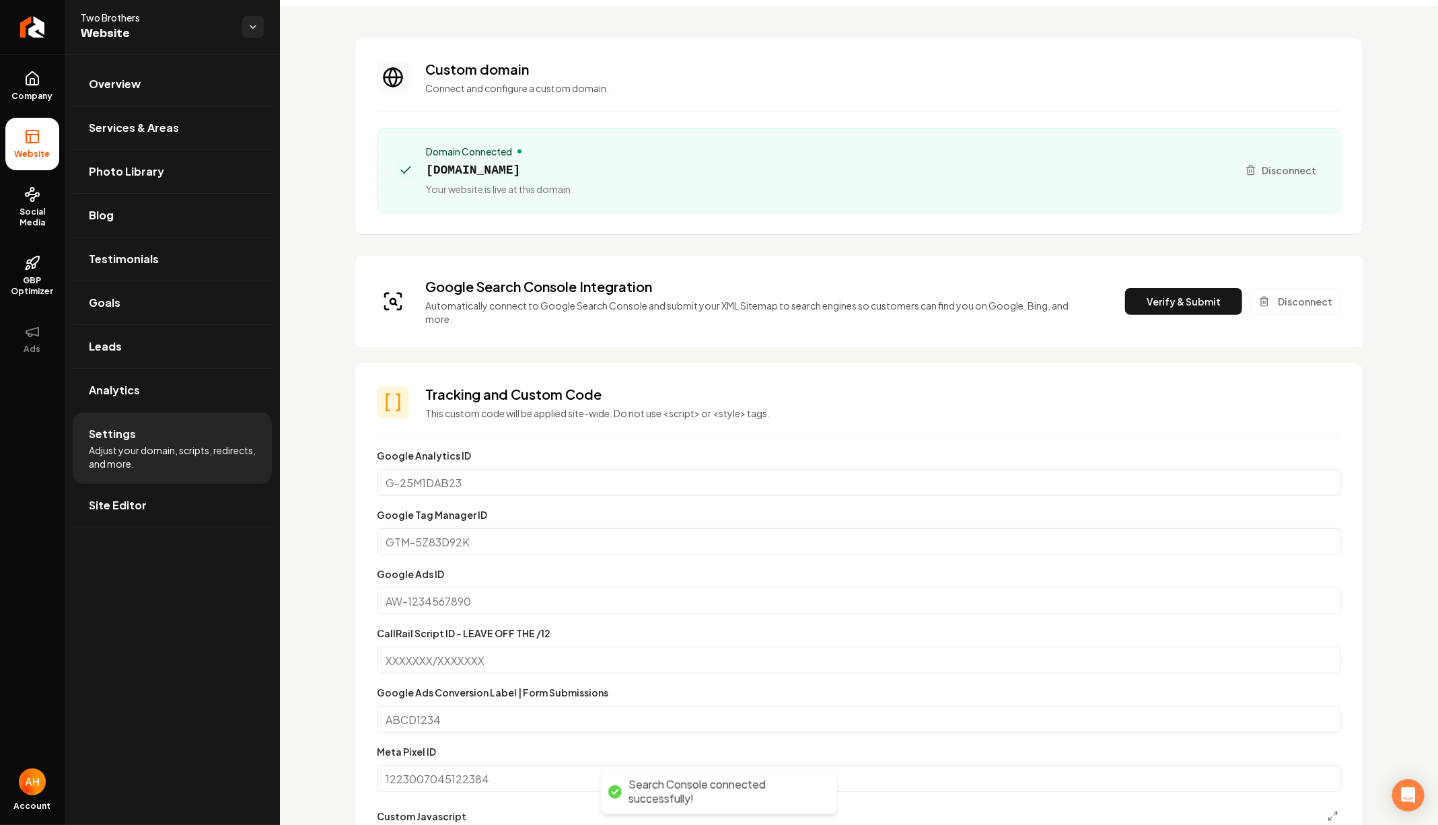
drag, startPoint x: 1157, startPoint y: 296, endPoint x: 1131, endPoint y: 299, distance: 26.4
click at [1157, 296] on button "Verify & Submit" at bounding box center [1183, 301] width 117 height 27
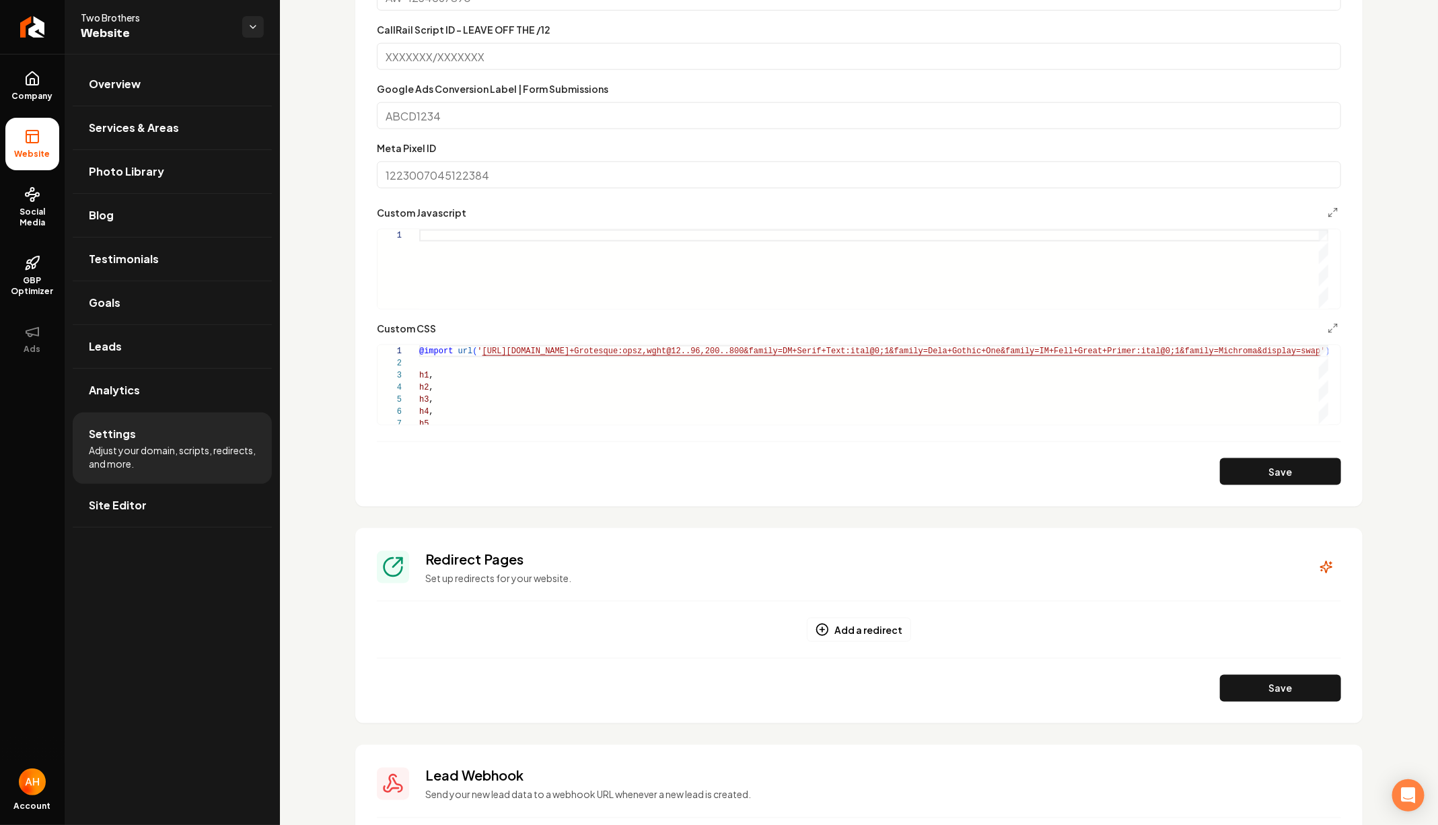
scroll to position [779, 0]
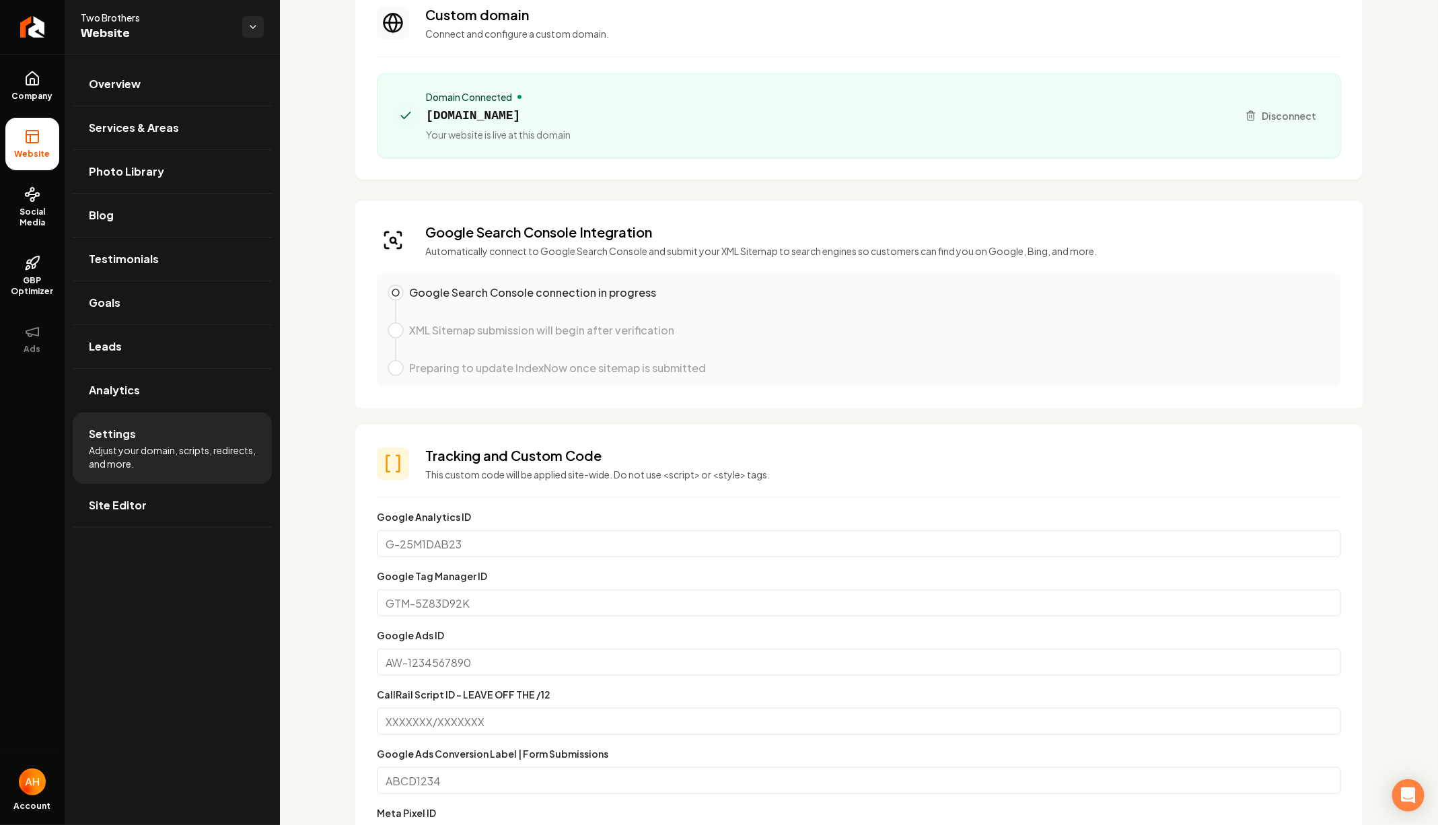
click at [775, 422] on div "Custom domain Connect and configure a custom domain. Domain Connected dallascom…" at bounding box center [859, 815] width 1158 height 1727
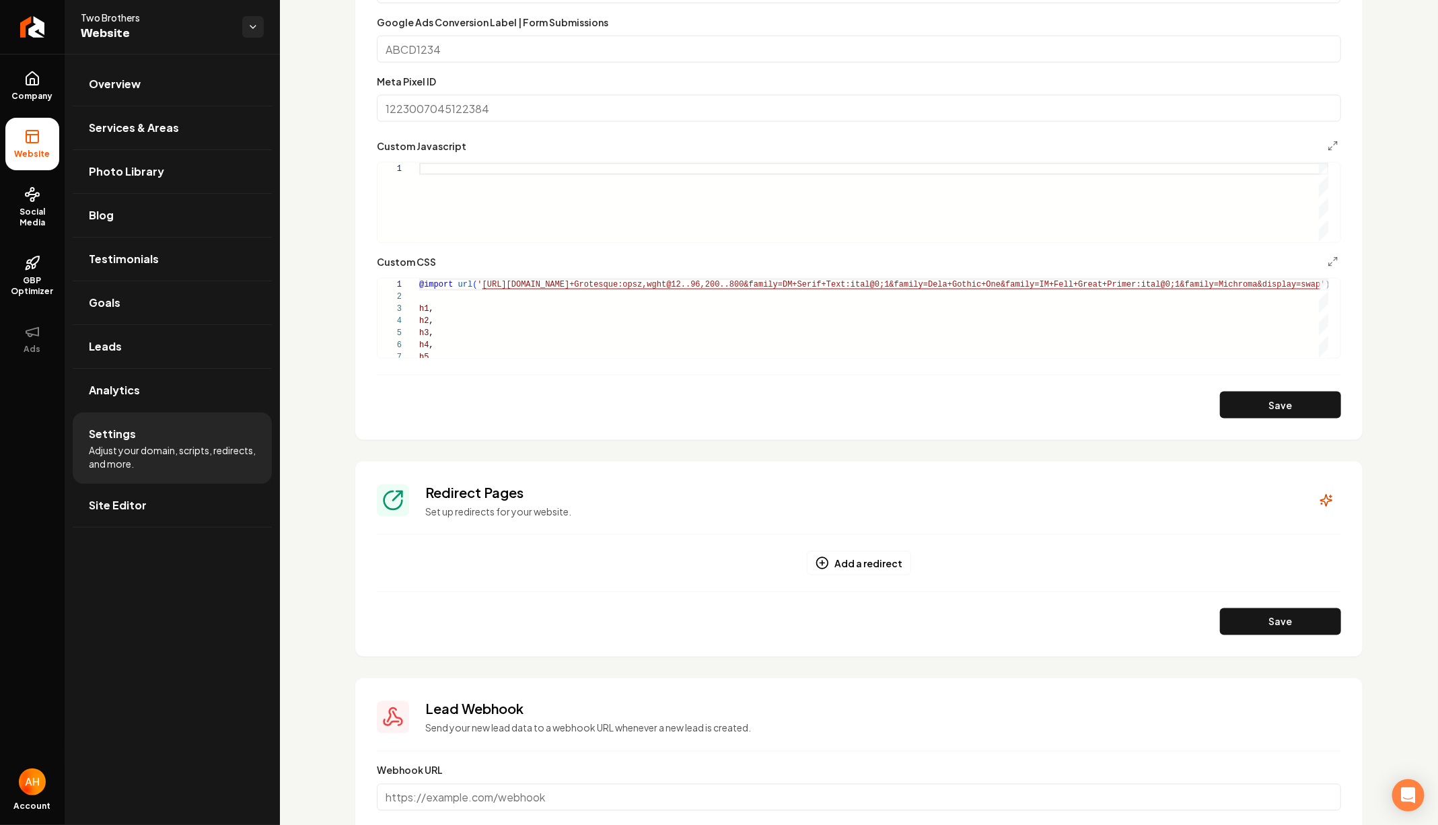
scroll to position [911, 0]
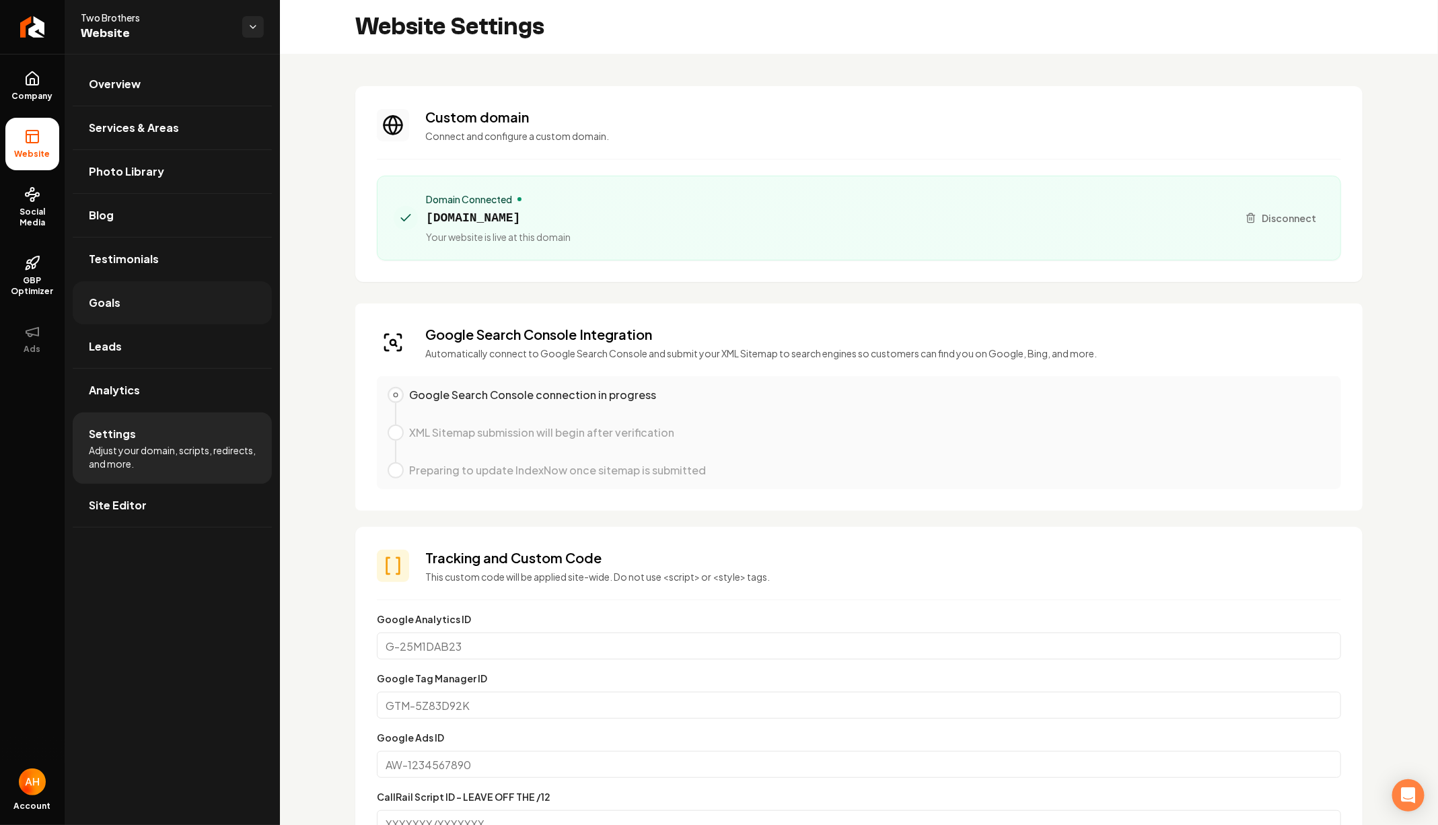
click at [137, 316] on link "Goals" at bounding box center [172, 302] width 199 height 43
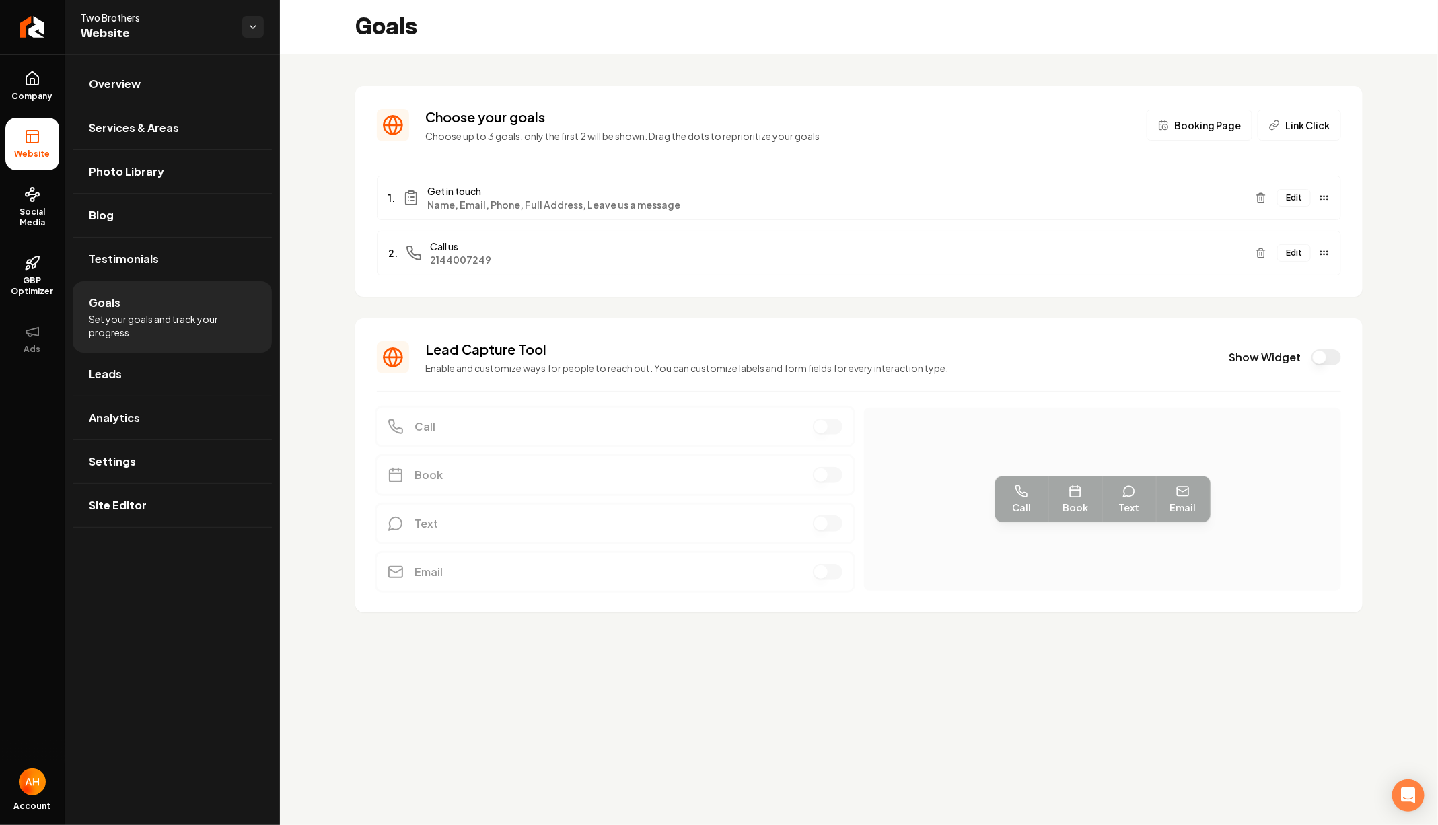
click at [1329, 355] on button "Show Widget" at bounding box center [1327, 357] width 30 height 16
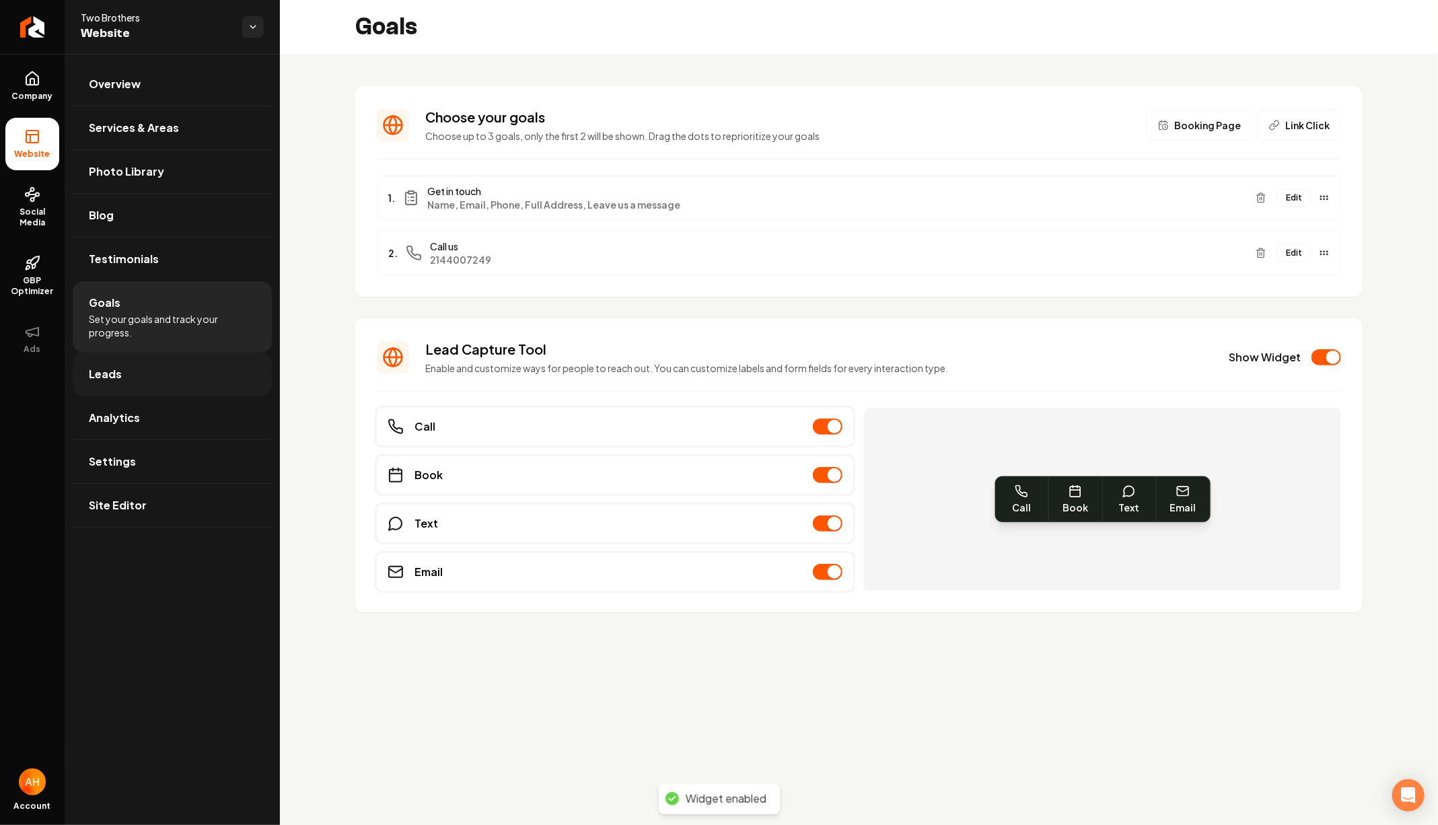
click at [170, 365] on link "Leads" at bounding box center [172, 374] width 199 height 43
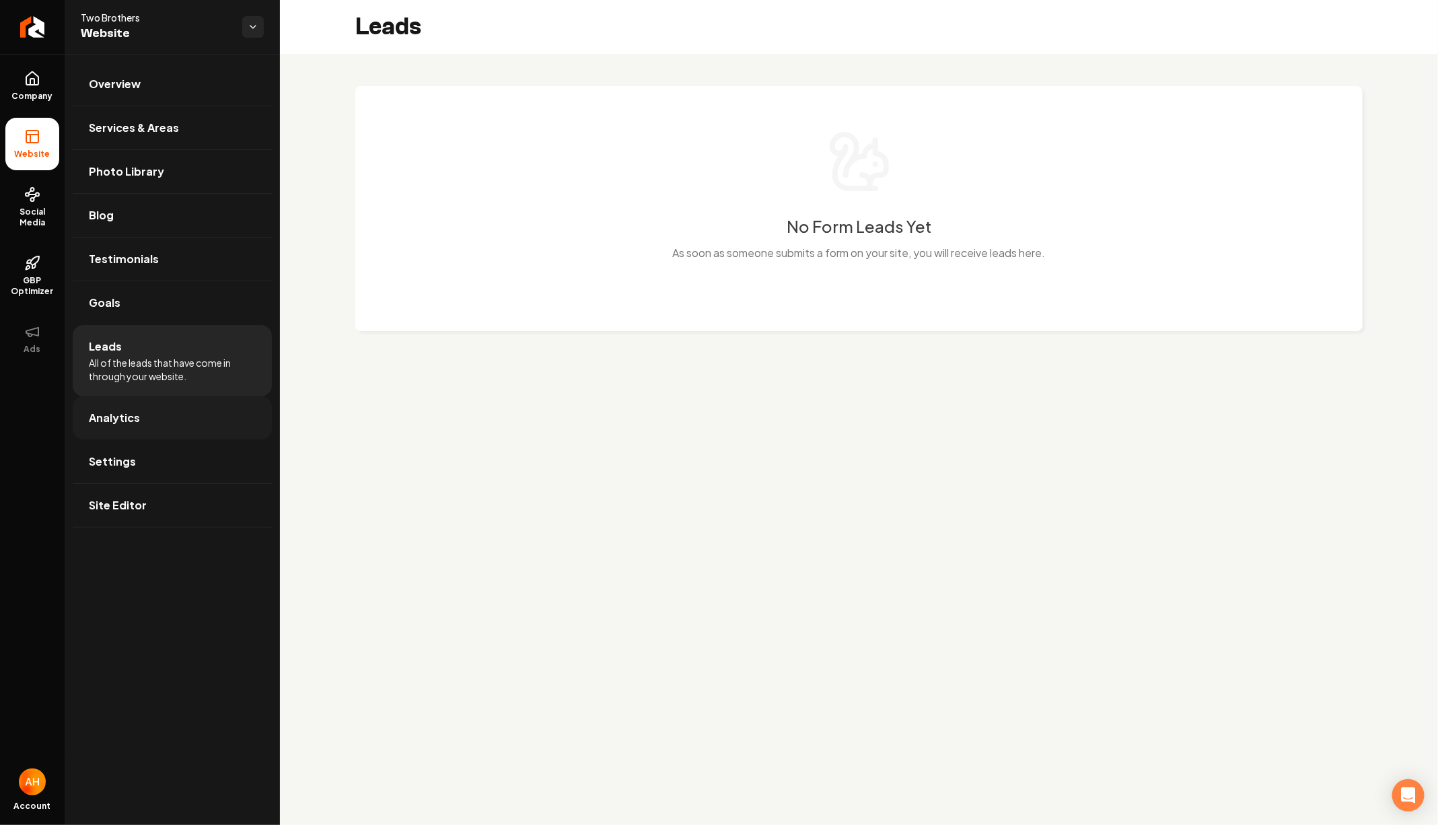
click at [158, 415] on link "Analytics" at bounding box center [172, 417] width 199 height 43
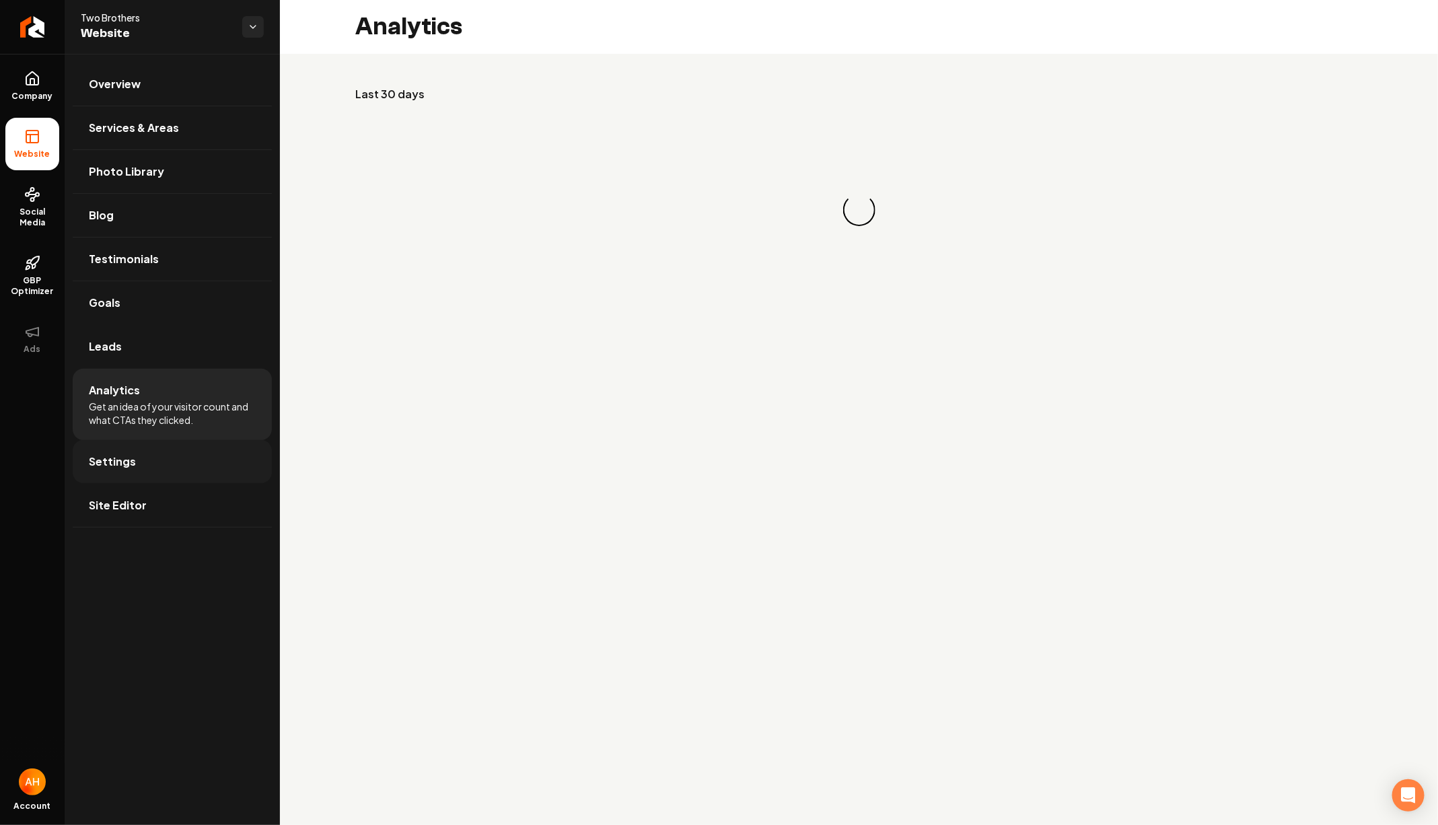
click at [158, 460] on link "Settings" at bounding box center [172, 461] width 199 height 43
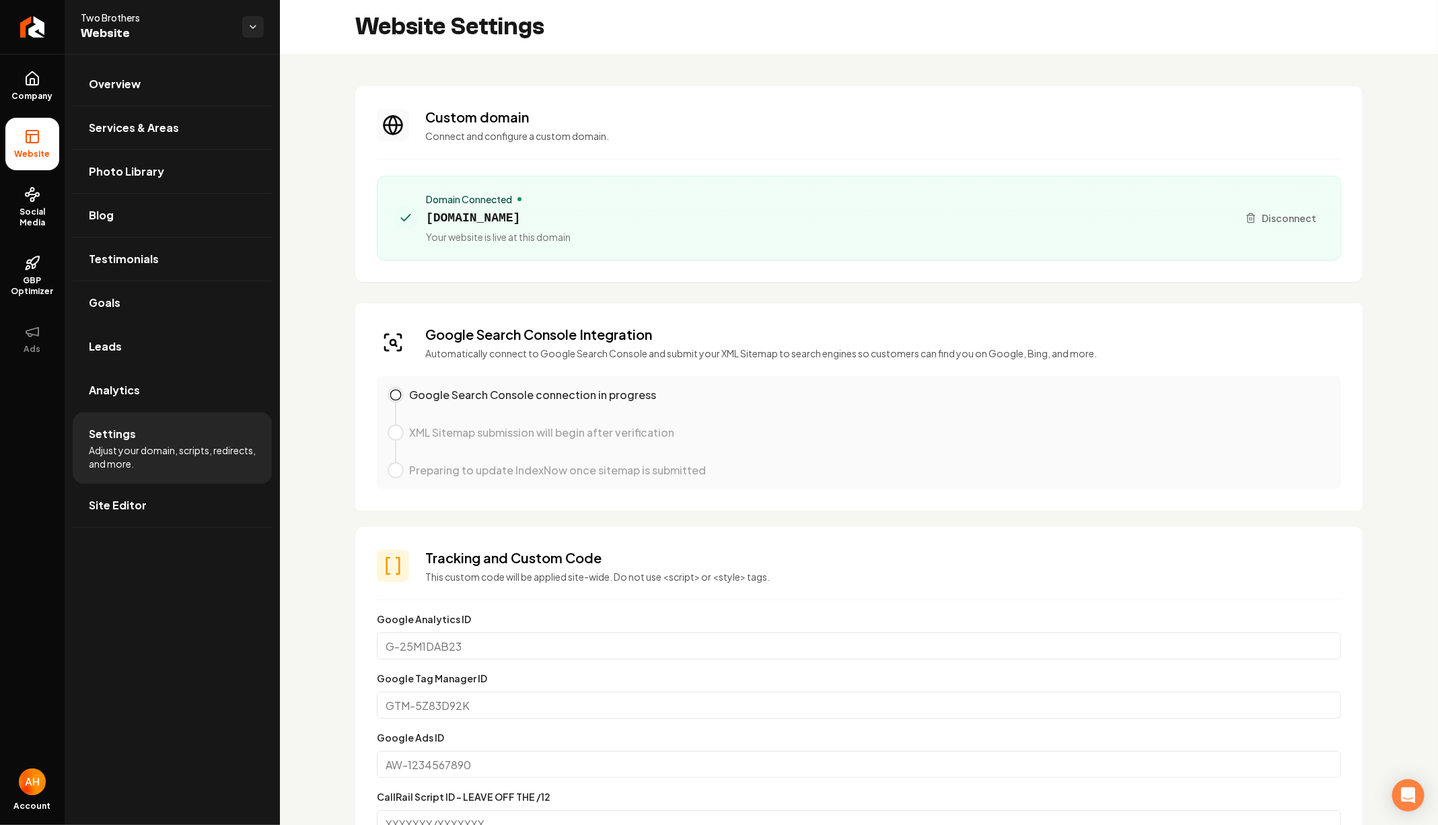
scroll to position [121, 0]
click at [917, 149] on section "Custom domain Connect and configure a custom domain. Domain Connected [DOMAIN_N…" at bounding box center [859, 184] width 1008 height 196
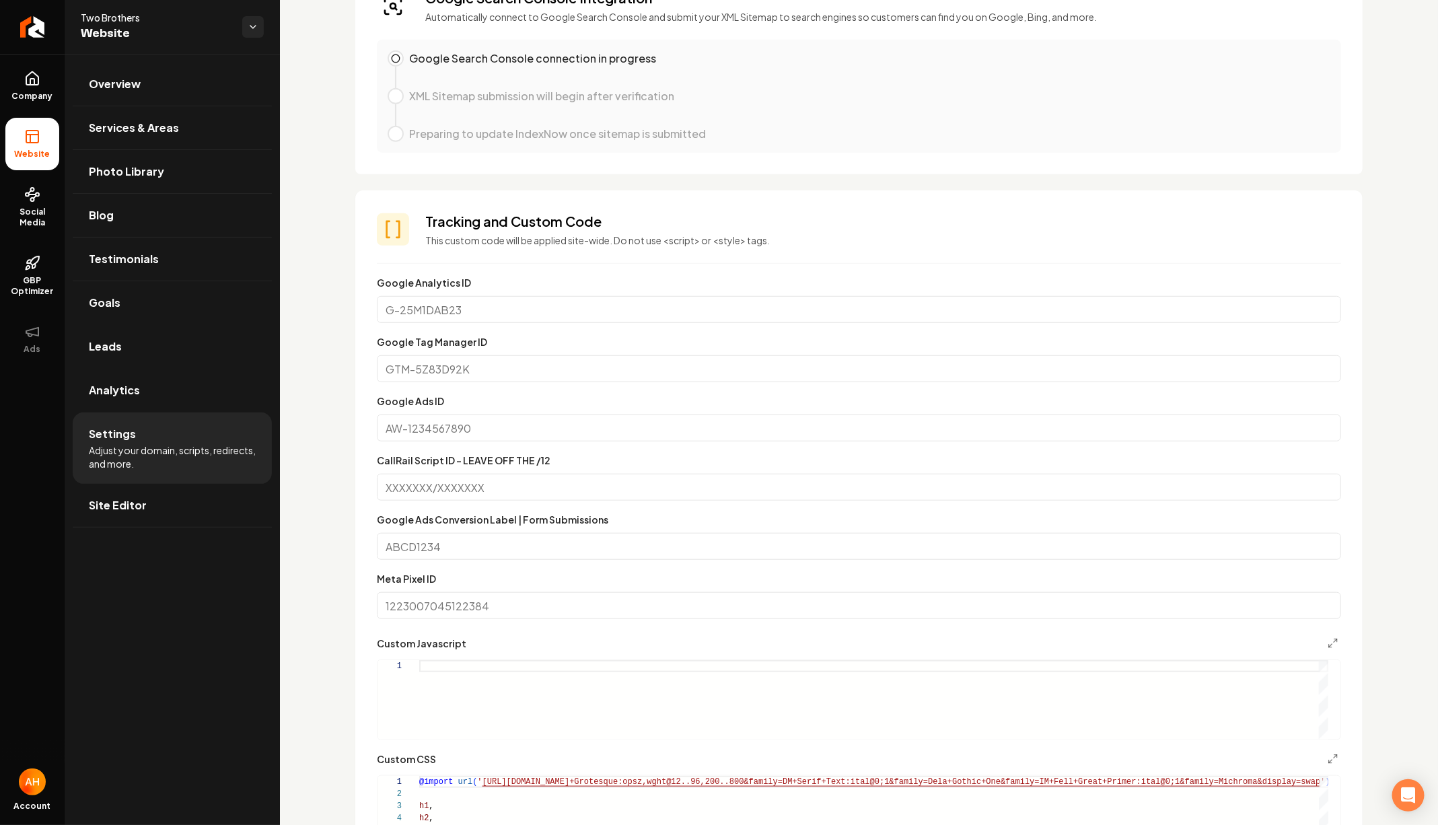
scroll to position [0, 0]
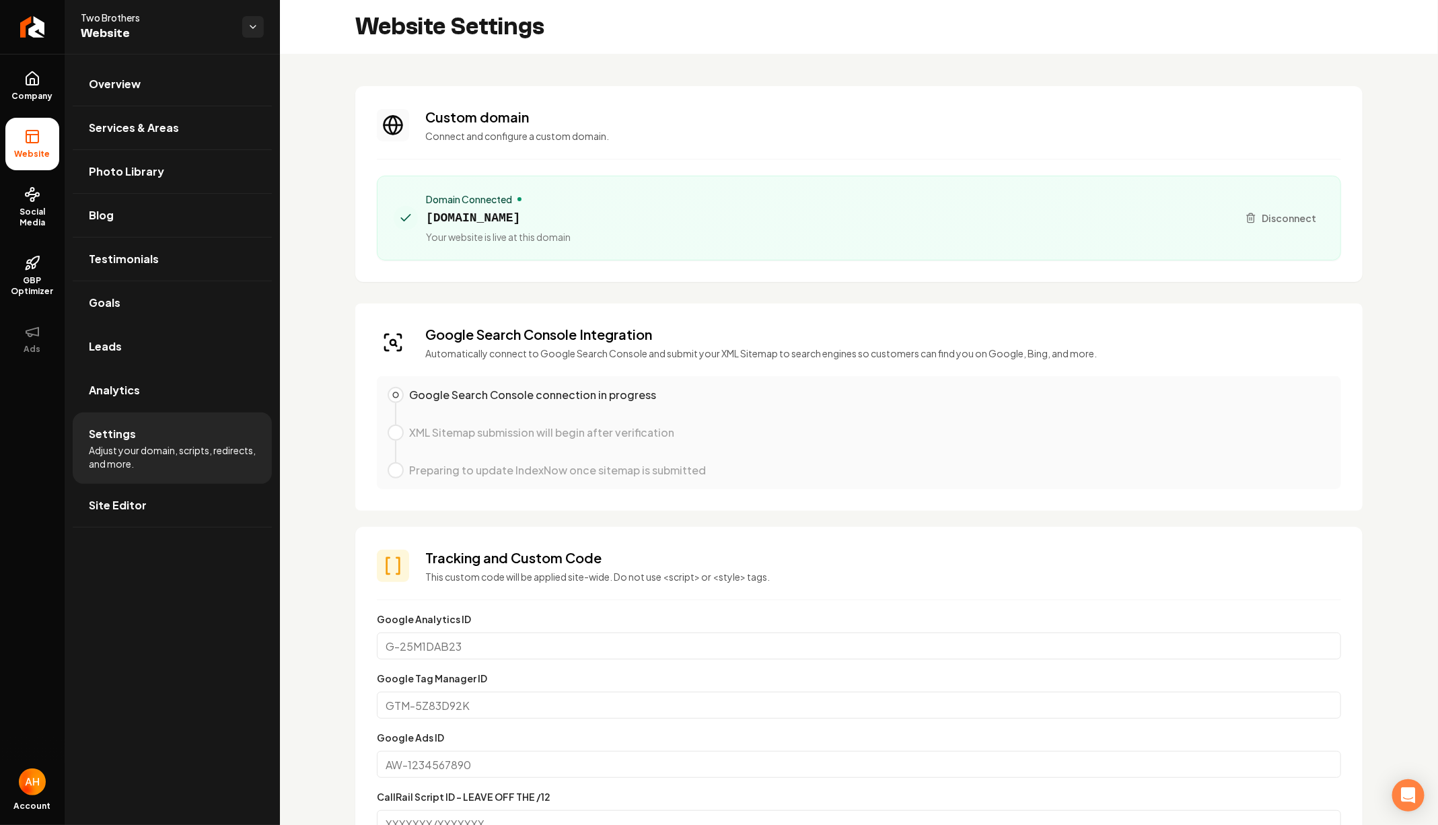
click at [571, 206] on div "Domain Connected [DOMAIN_NAME] Your website is live at this domain" at bounding box center [498, 218] width 145 height 51
click at [571, 209] on span "[DOMAIN_NAME]" at bounding box center [498, 218] width 145 height 19
click at [571, 217] on span "[DOMAIN_NAME]" at bounding box center [498, 218] width 145 height 19
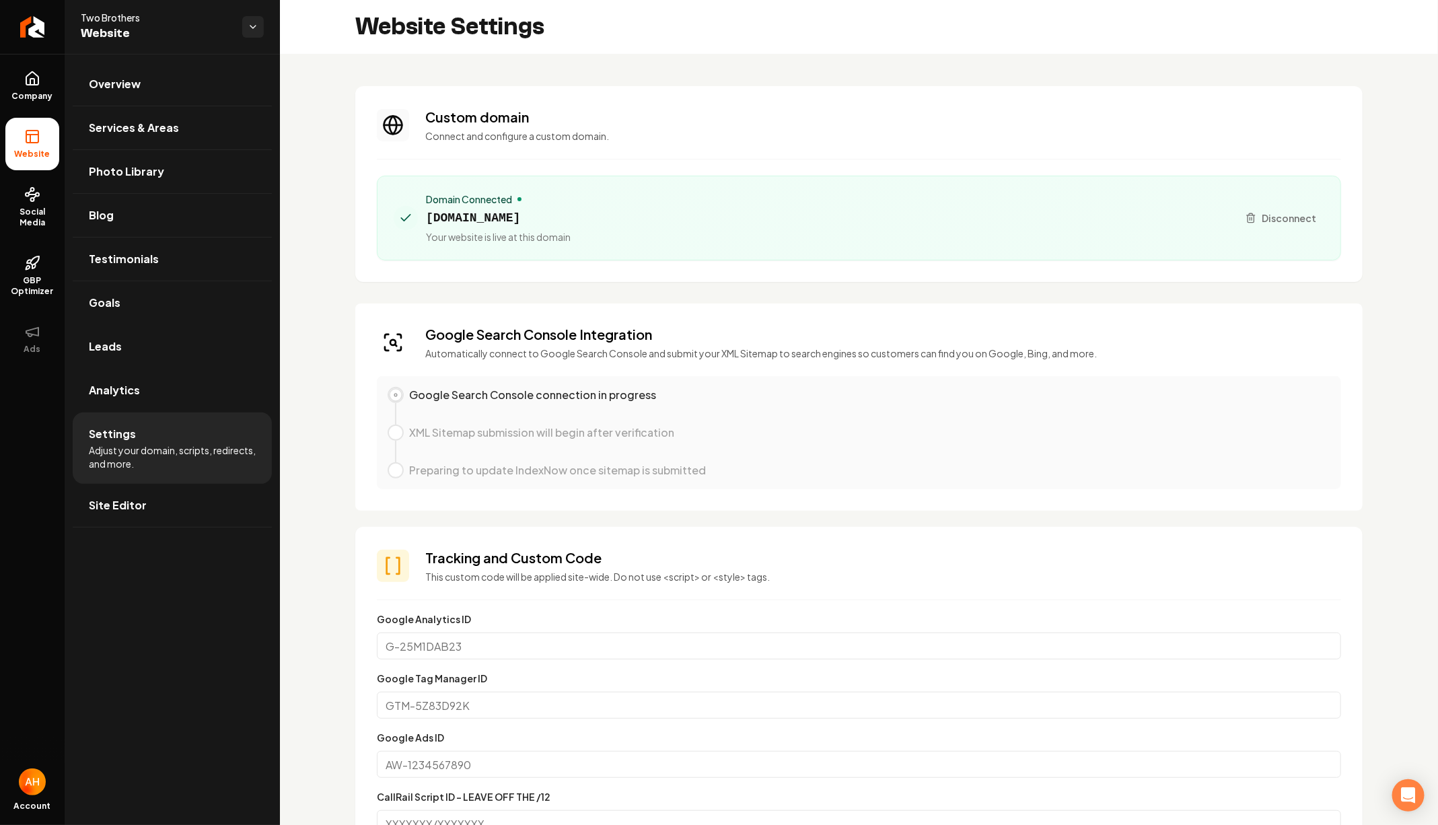
click at [571, 217] on span "[DOMAIN_NAME]" at bounding box center [498, 218] width 145 height 19
copy span "[DOMAIN_NAME]"
